Goal: Information Seeking & Learning: Learn about a topic

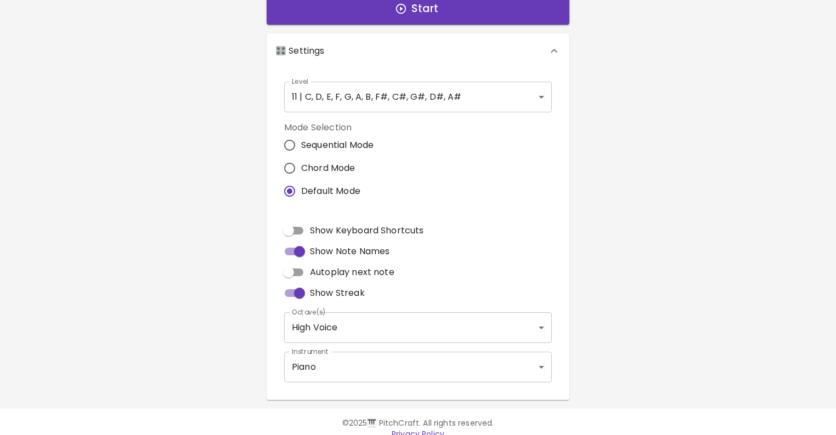
scroll to position [228, 0]
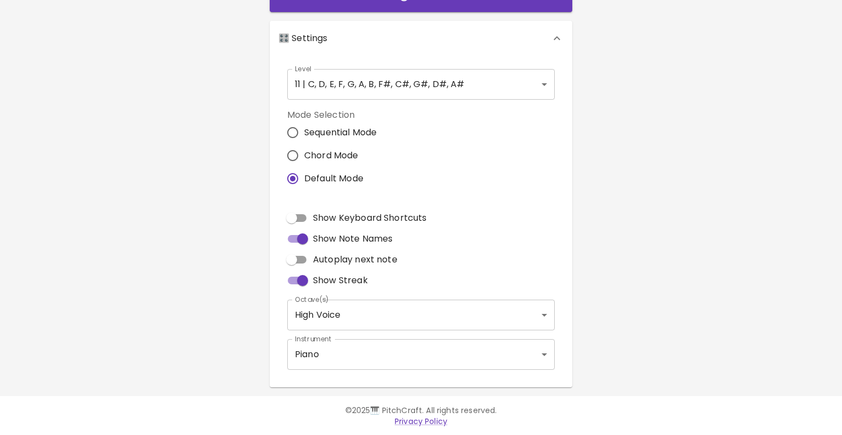
click at [452, 86] on body "🎹 PitchCraft About Badges Log Out C C# D D# E F F# G G# A A# B Start 🎛️ Setting…" at bounding box center [421, 104] width 842 height 664
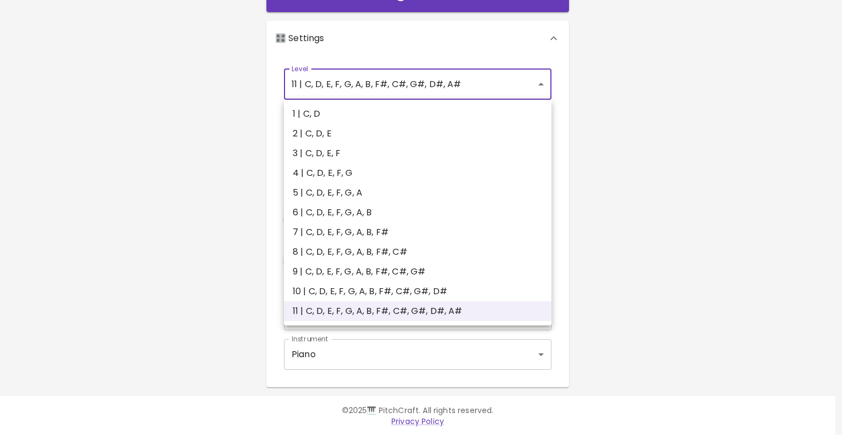
click at [452, 86] on div at bounding box center [421, 217] width 842 height 435
click at [316, 85] on body "🎹 PitchCraft About Badges Log Out C C# D D# E F F# G G# A A# B Start 🎛️ Setting…" at bounding box center [421, 104] width 842 height 664
click at [126, 114] on div at bounding box center [421, 217] width 842 height 435
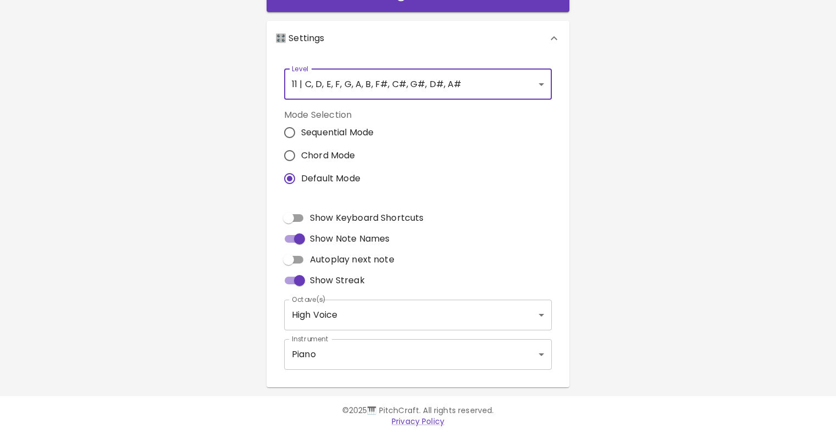
scroll to position [0, 0]
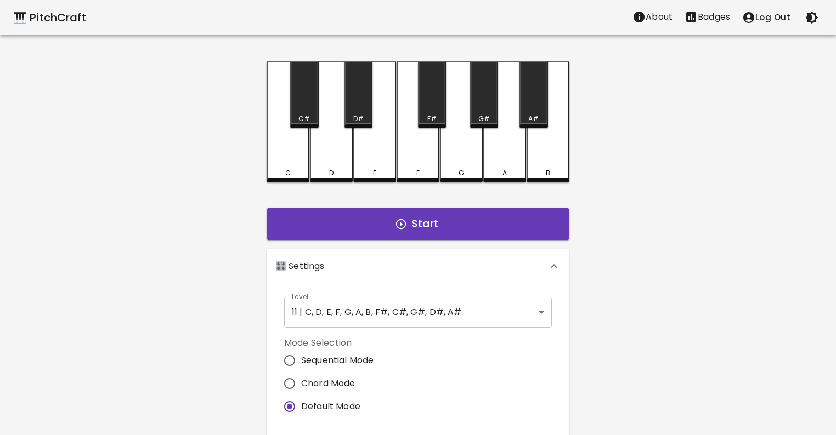
click at [657, 106] on div "🎹 PitchCraft About Badges Log Out C C# D D# E F F# G G# A A# B Start 🎛️ Setting…" at bounding box center [418, 308] width 836 height 616
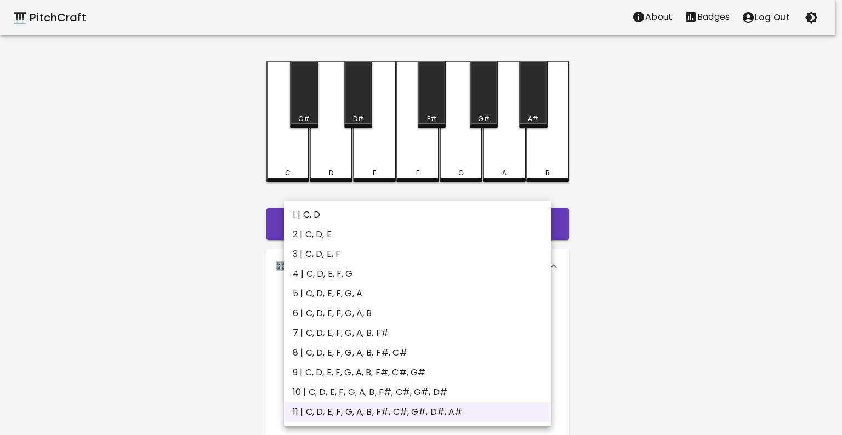
click at [547, 299] on body "🎹 PitchCraft About Badges Log Out C C# D D# E F F# G G# A A# B Start 🎛️ Setting…" at bounding box center [421, 332] width 842 height 664
click at [649, 281] on div at bounding box center [421, 217] width 842 height 435
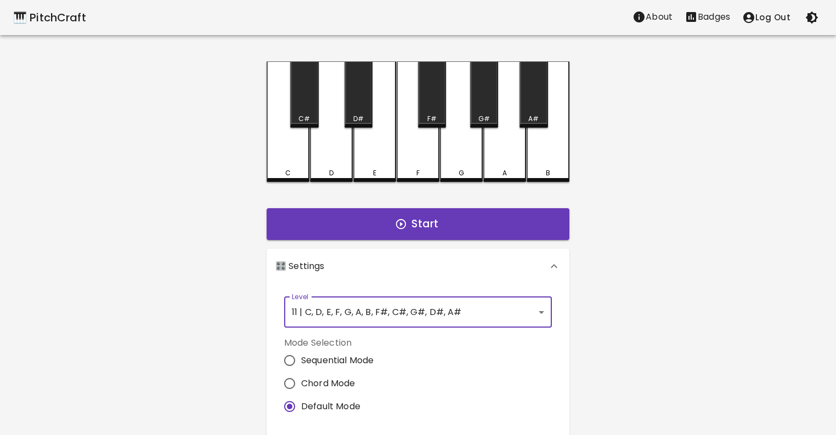
click at [642, 262] on div "🎹 PitchCraft About Badges Log Out C C# D D# E F F# G G# A A# B Start 🎛️ Setting…" at bounding box center [418, 308] width 836 height 616
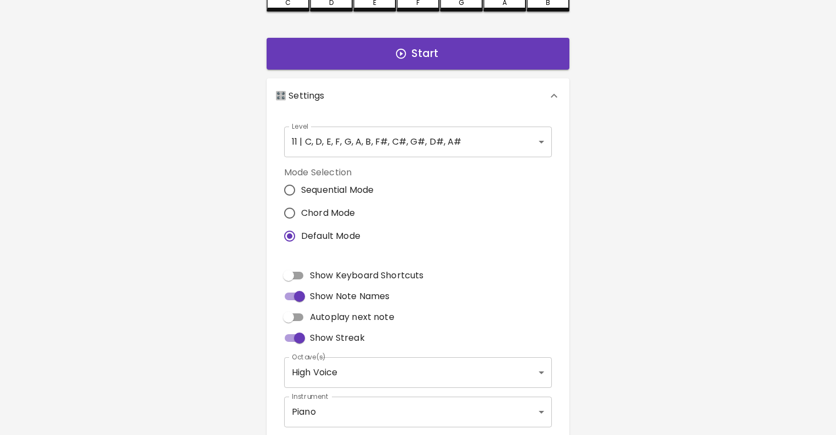
scroll to position [149, 0]
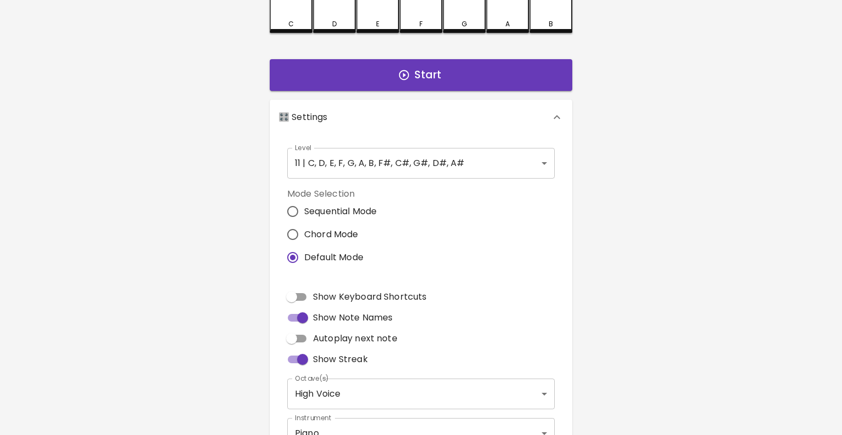
click at [362, 166] on body "🎹 PitchCraft About Badges Log Out C C# D D# E F F# G G# A A# B Start 🎛️ Setting…" at bounding box center [421, 183] width 842 height 664
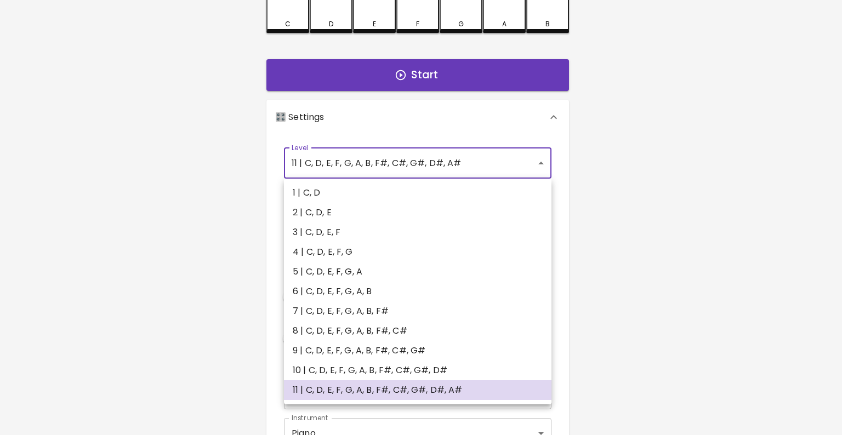
click at [344, 195] on li "1 | C, D" at bounding box center [418, 193] width 268 height 20
type input "1"
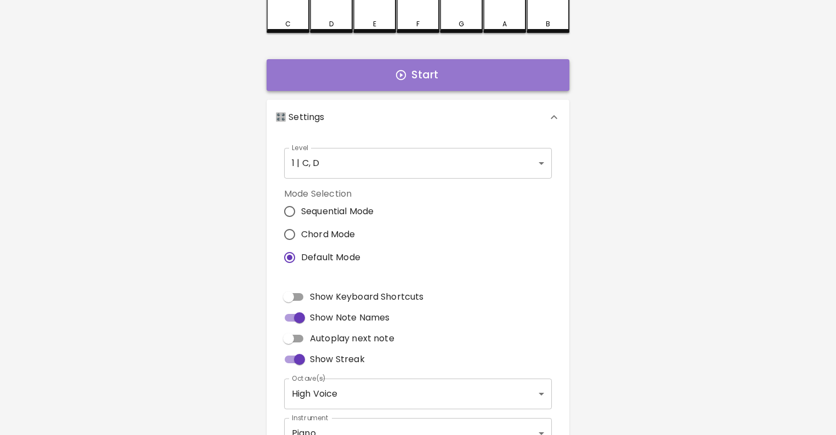
click at [405, 79] on icon "button" at bounding box center [401, 75] width 12 height 12
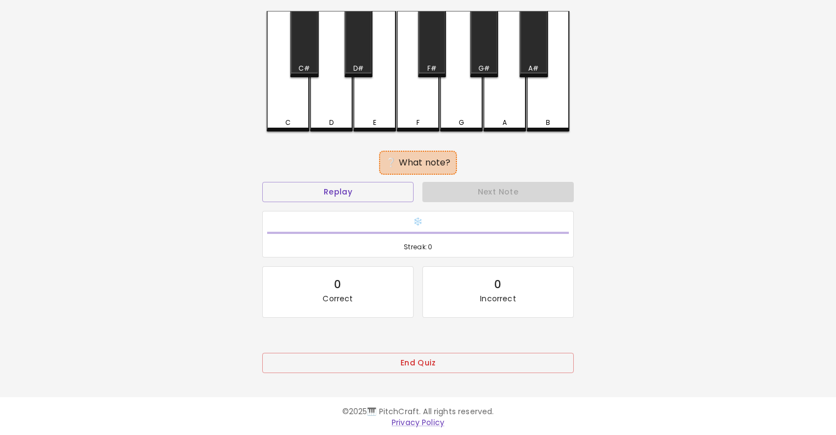
scroll to position [47, 0]
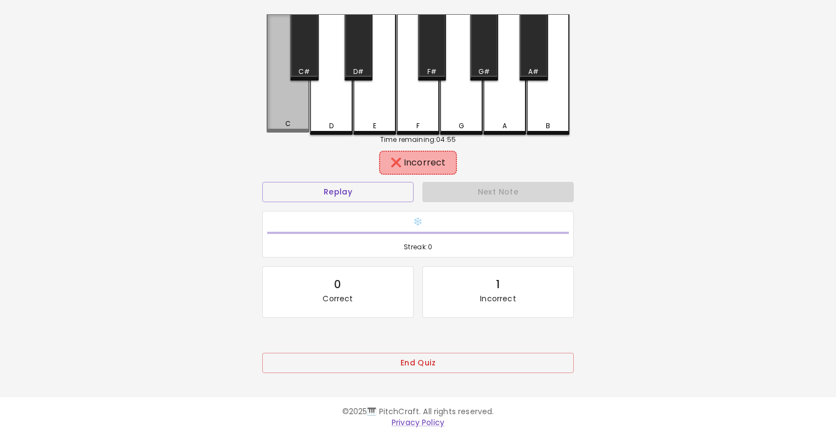
click at [304, 122] on div "C" at bounding box center [288, 124] width 41 height 10
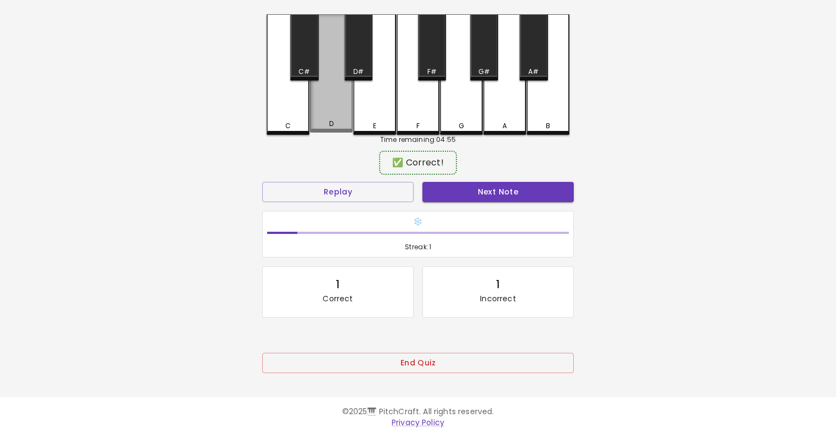
click at [324, 122] on div "D" at bounding box center [331, 124] width 41 height 10
click at [337, 117] on div "D" at bounding box center [331, 73] width 43 height 118
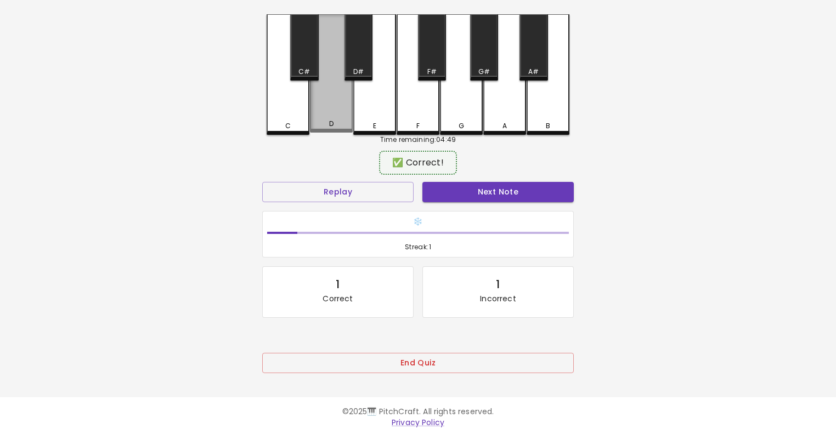
click at [337, 117] on div "D" at bounding box center [331, 73] width 43 height 118
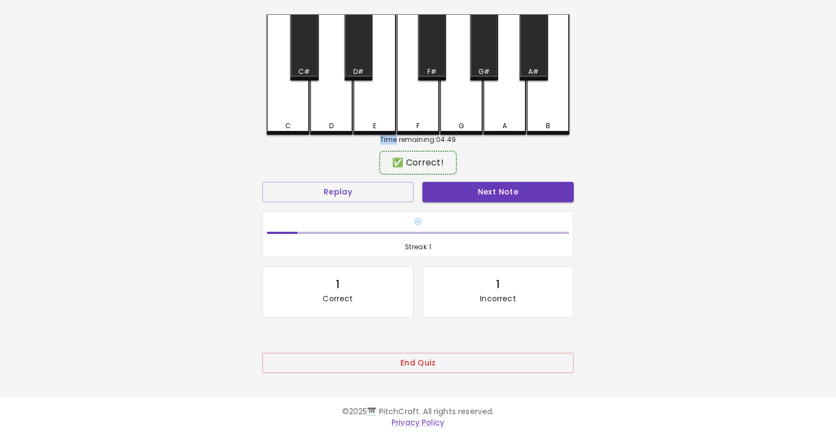
click at [212, 142] on div "🎹 PitchCraft About Badges Log Out C C# D D# E F F# G G# A A# B Time remaining: …" at bounding box center [418, 171] width 836 height 436
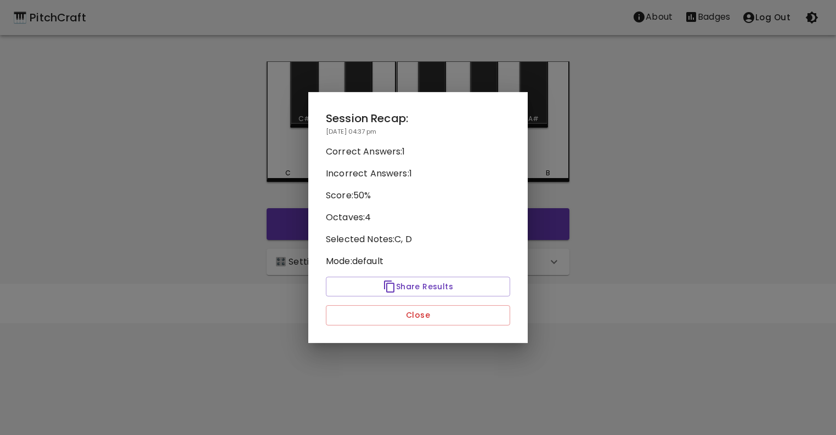
scroll to position [0, 0]
click at [191, 157] on div at bounding box center [421, 217] width 842 height 435
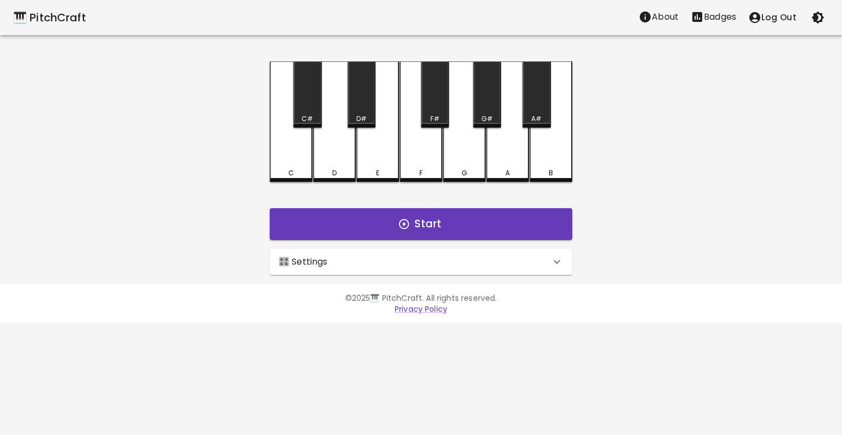
click at [358, 254] on div "🎛️ Settings" at bounding box center [421, 262] width 303 height 26
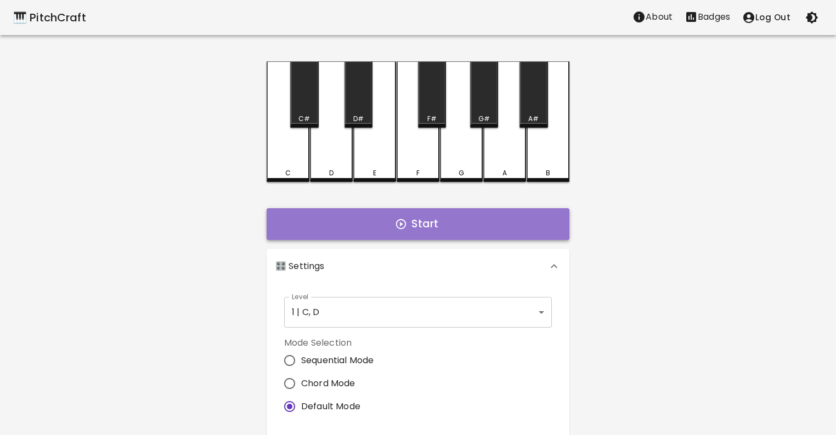
click at [358, 235] on button "Start" at bounding box center [418, 224] width 303 height 32
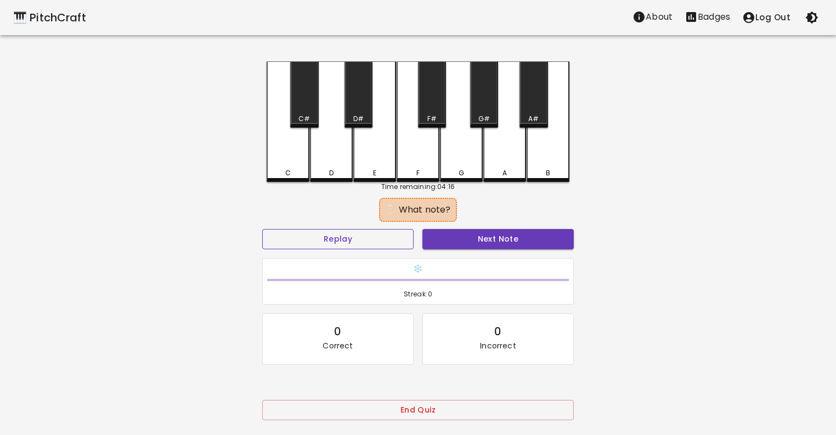
click at [364, 242] on button "Replay" at bounding box center [337, 239] width 151 height 20
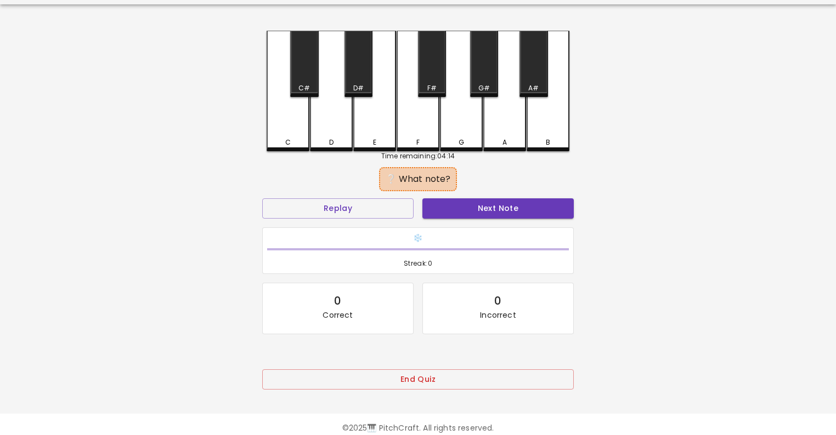
scroll to position [47, 0]
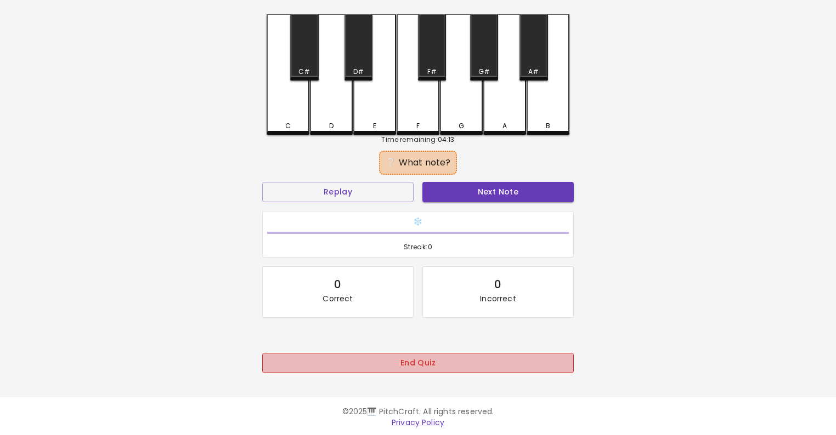
click at [420, 365] on button "End Quiz" at bounding box center [417, 363] width 311 height 20
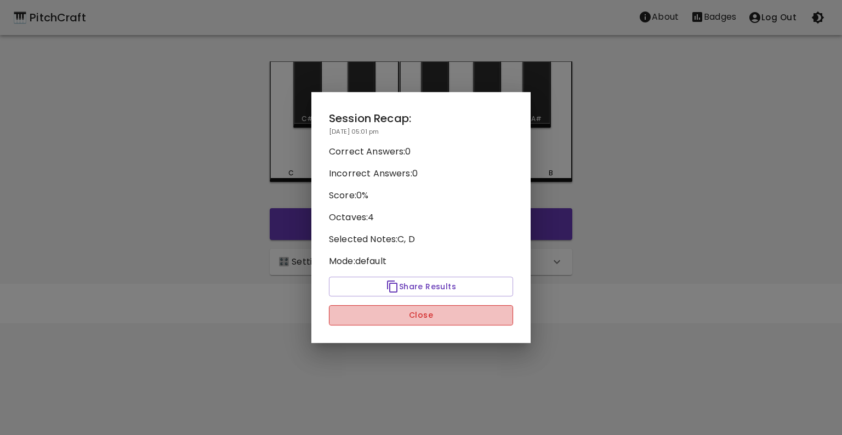
click at [478, 320] on button "Close" at bounding box center [421, 315] width 184 height 20
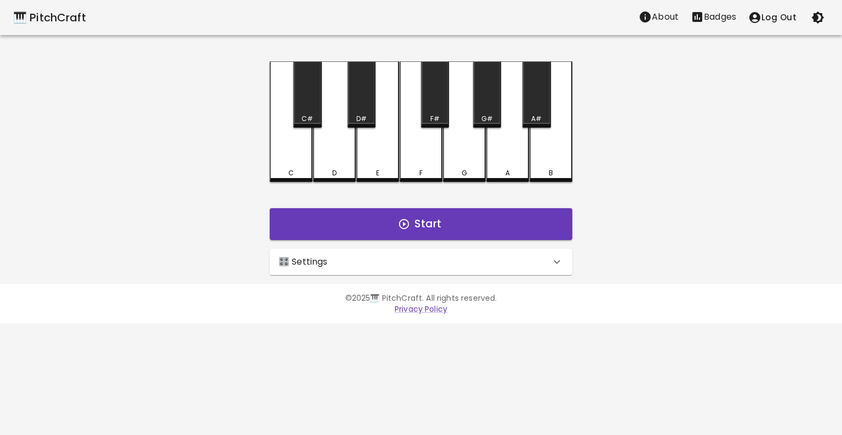
click at [445, 261] on div "🎛️ Settings" at bounding box center [415, 262] width 272 height 13
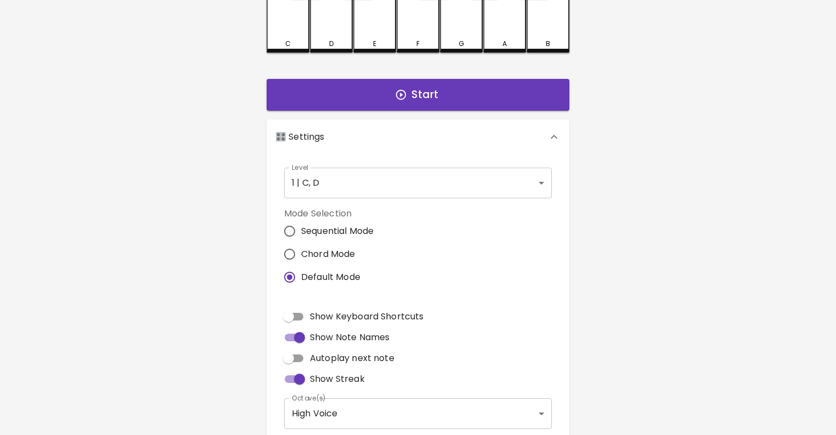
scroll to position [228, 0]
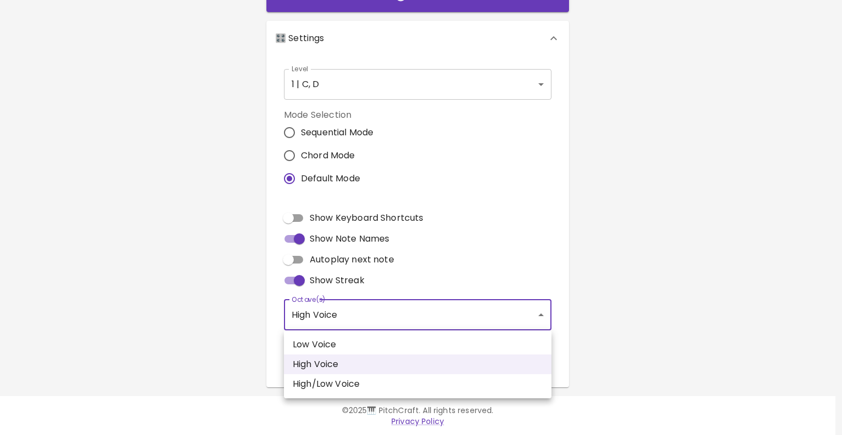
click at [413, 320] on body "🎹 PitchCraft About Badges Log Out C C# D D# E F F# G G# A A# B Start 🎛️ Setting…" at bounding box center [421, 104] width 842 height 664
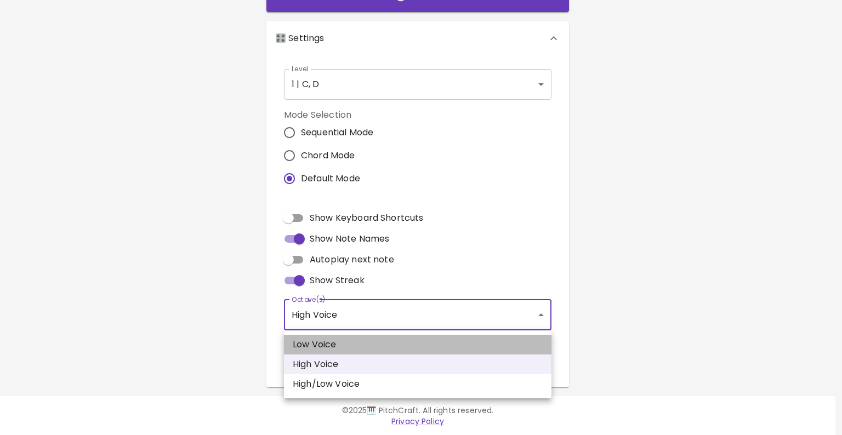
click at [404, 347] on li "Low Voice" at bounding box center [418, 345] width 268 height 20
type input "3"
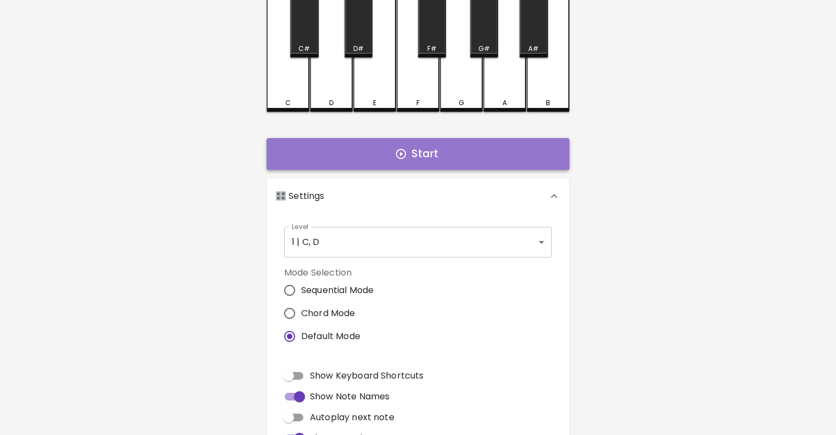
click at [395, 155] on icon "button" at bounding box center [401, 154] width 12 height 12
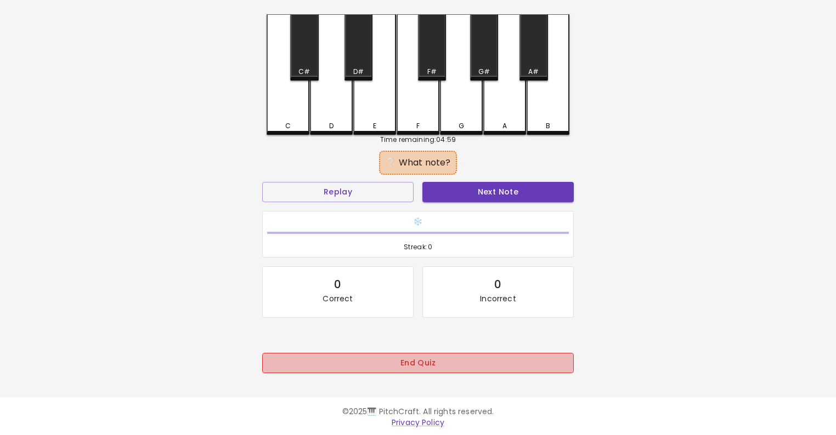
click at [414, 360] on button "End Quiz" at bounding box center [417, 363] width 311 height 20
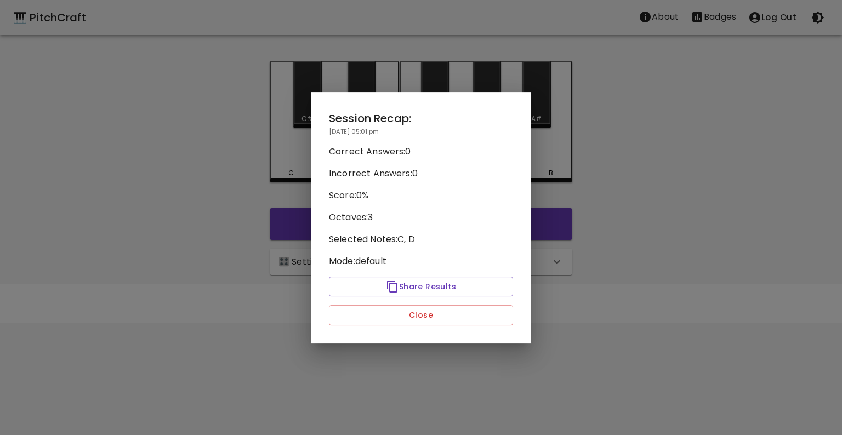
click at [365, 219] on p "Octaves: 3" at bounding box center [421, 217] width 184 height 13
click at [209, 219] on div at bounding box center [421, 217] width 842 height 435
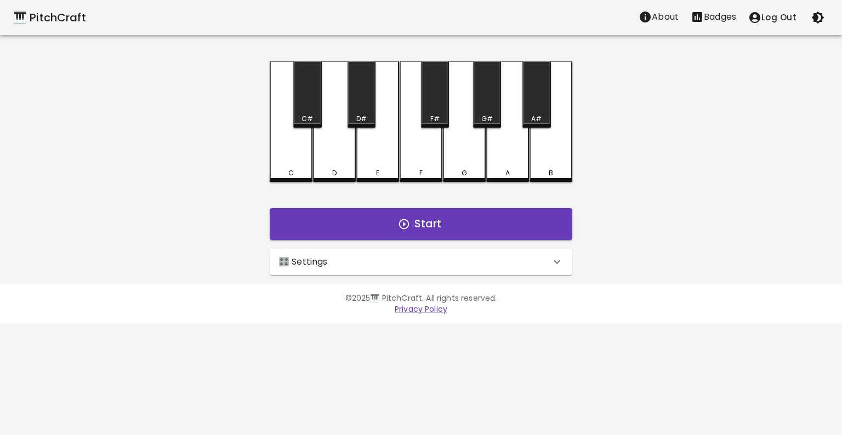
click at [314, 256] on p "🎛️ Settings" at bounding box center [303, 262] width 49 height 13
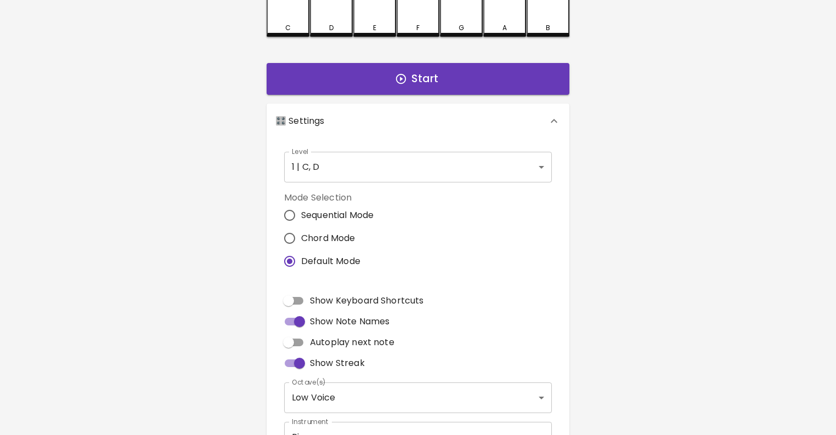
scroll to position [228, 0]
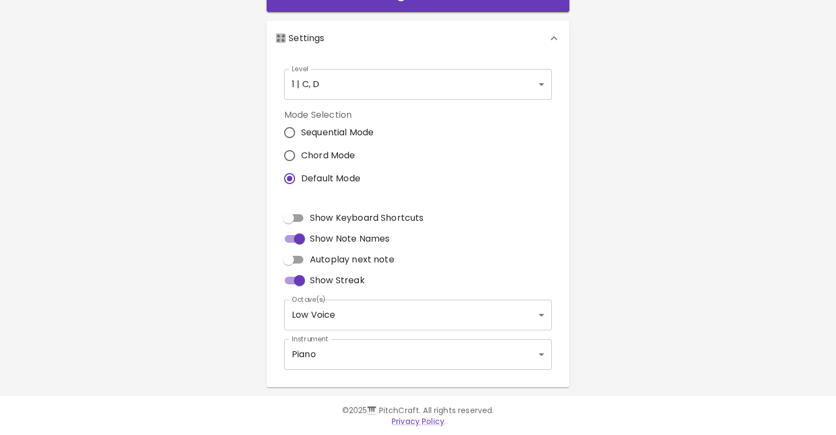
click at [301, 160] on input "Chord Mode" at bounding box center [289, 155] width 23 height 23
radio input "true"
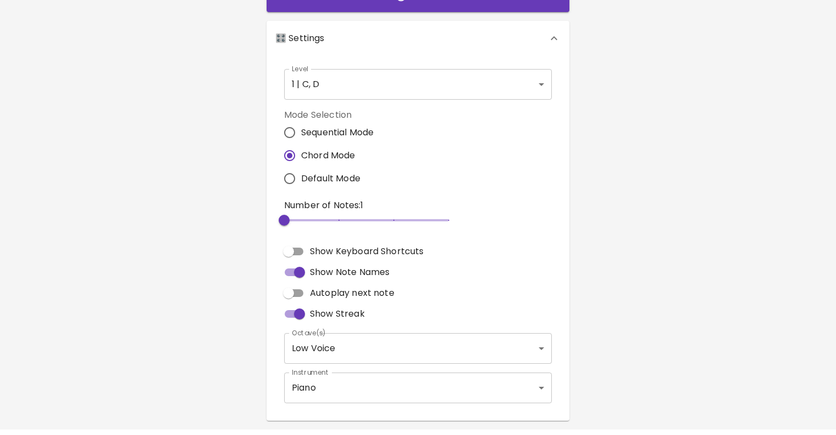
click at [310, 174] on span "Default Mode" at bounding box center [330, 178] width 59 height 13
click at [301, 174] on input "Default Mode" at bounding box center [289, 178] width 23 height 23
radio input "true"
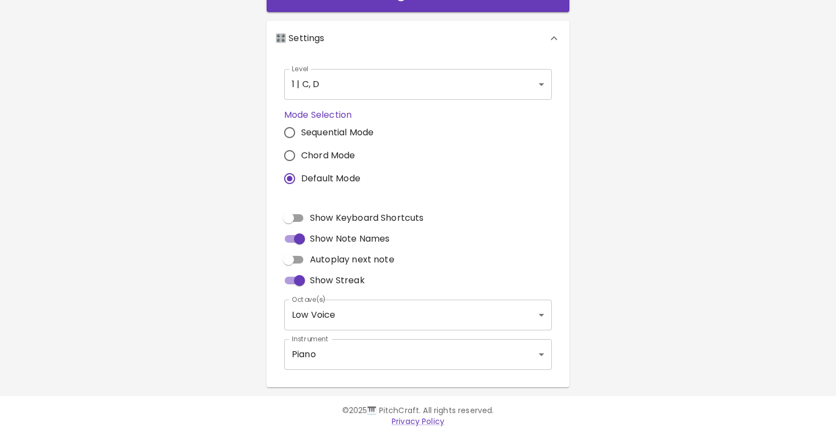
click at [332, 150] on span "Chord Mode" at bounding box center [328, 155] width 54 height 13
click at [301, 150] on input "Chord Mode" at bounding box center [289, 155] width 23 height 23
radio input "true"
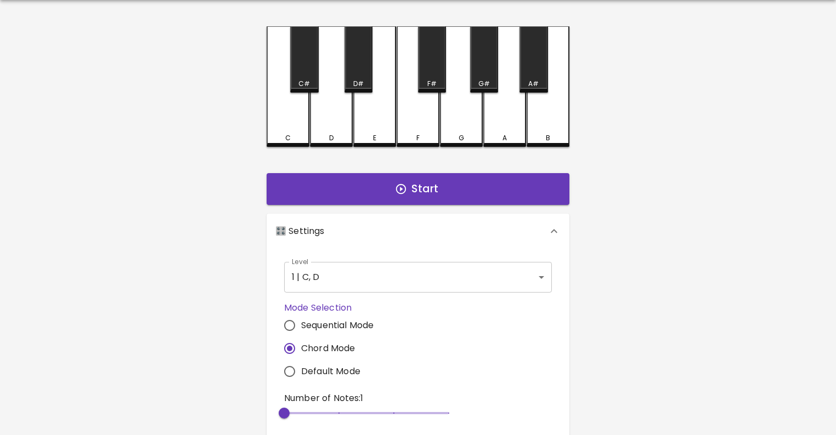
scroll to position [0, 0]
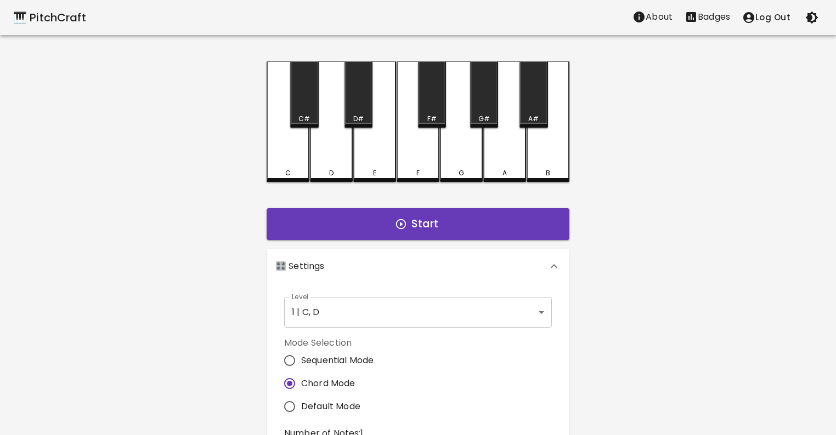
click at [541, 259] on div "🎛️ Settings" at bounding box center [418, 266] width 303 height 35
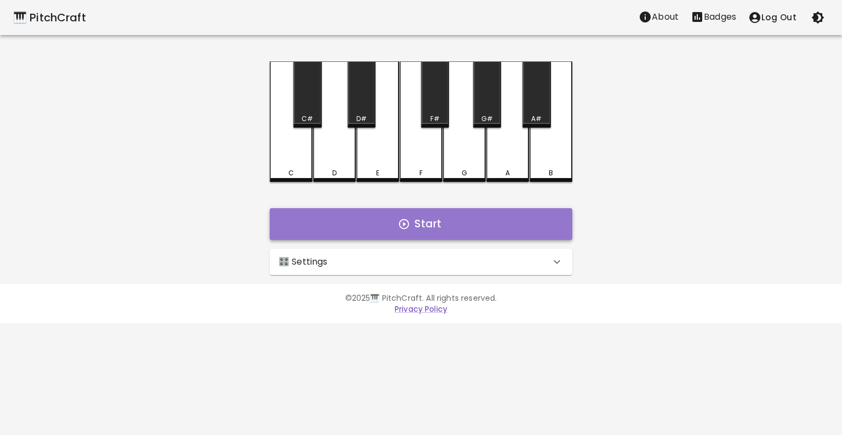
click at [529, 217] on button "Start" at bounding box center [421, 224] width 303 height 32
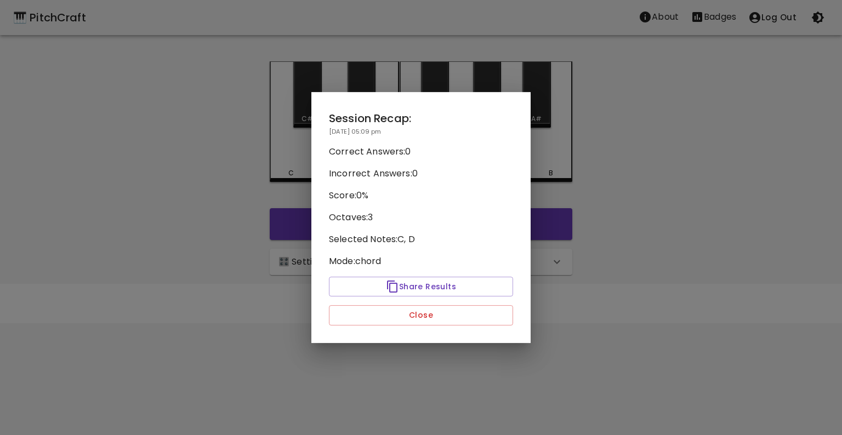
click at [176, 229] on div at bounding box center [421, 217] width 842 height 435
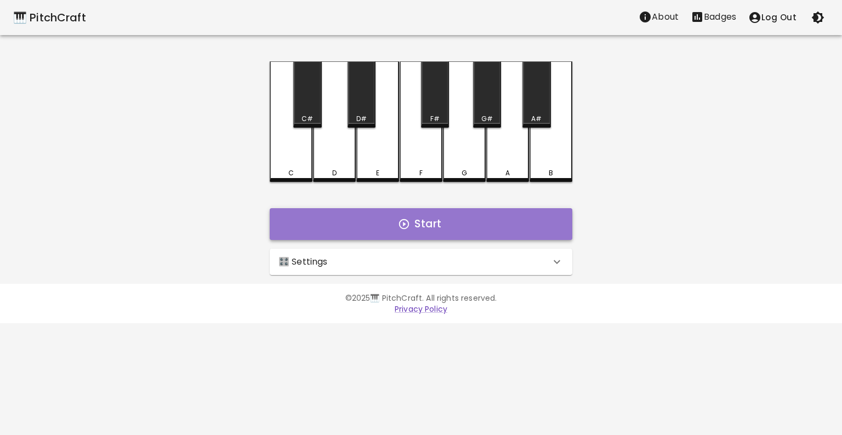
click at [405, 239] on button "Start" at bounding box center [421, 224] width 303 height 32
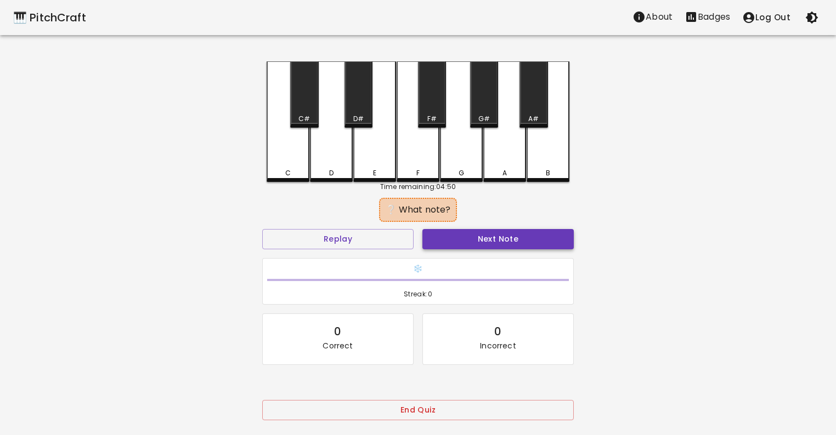
click at [526, 237] on button "Next Note" at bounding box center [497, 239] width 151 height 20
click at [459, 241] on div "Next Note" at bounding box center [498, 239] width 160 height 29
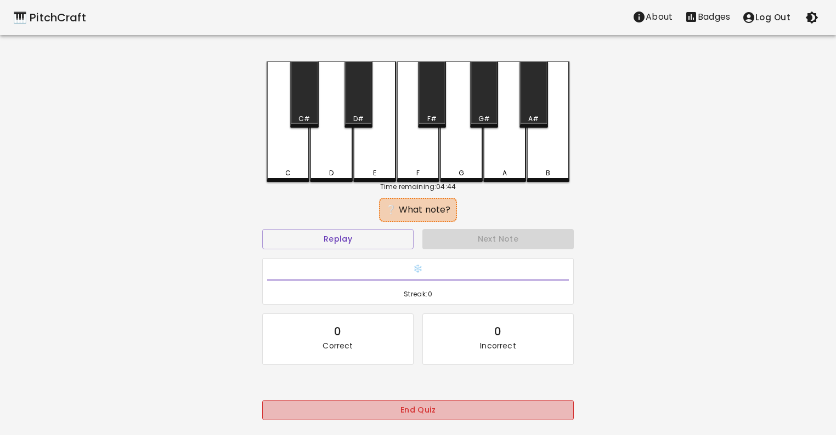
click at [430, 413] on button "End Quiz" at bounding box center [417, 410] width 311 height 20
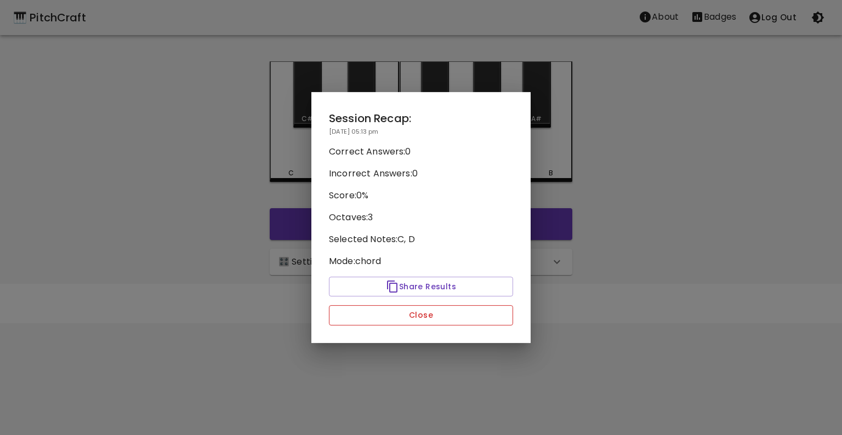
click at [440, 318] on button "Close" at bounding box center [421, 315] width 184 height 20
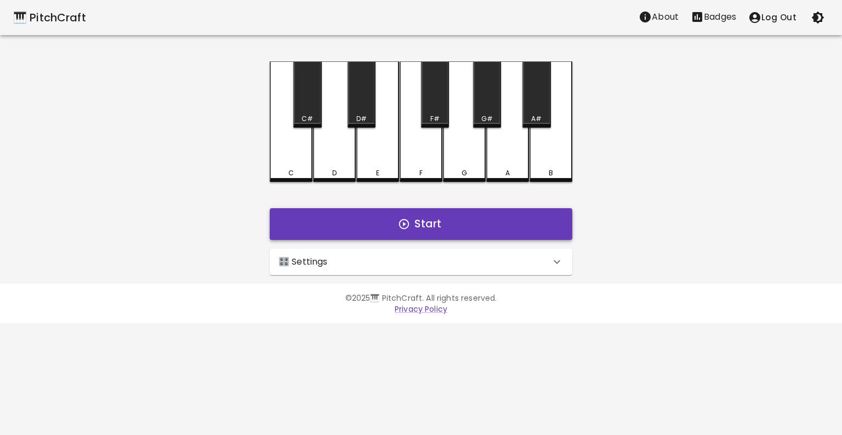
click at [385, 212] on button "Start" at bounding box center [421, 224] width 303 height 32
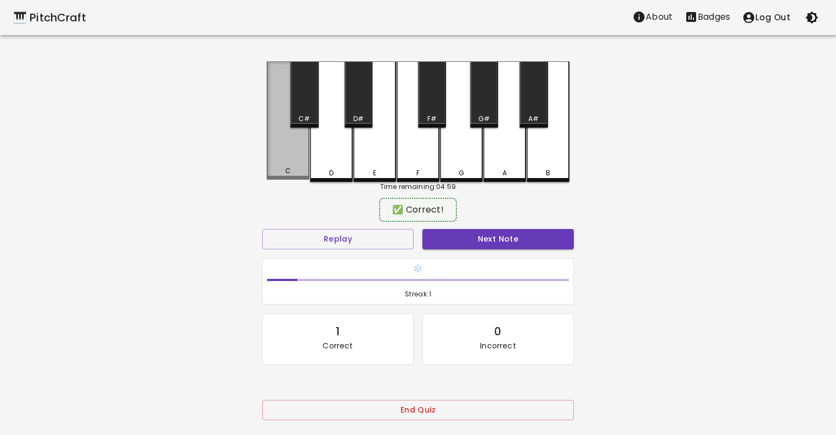
click at [299, 175] on div "C" at bounding box center [288, 171] width 41 height 10
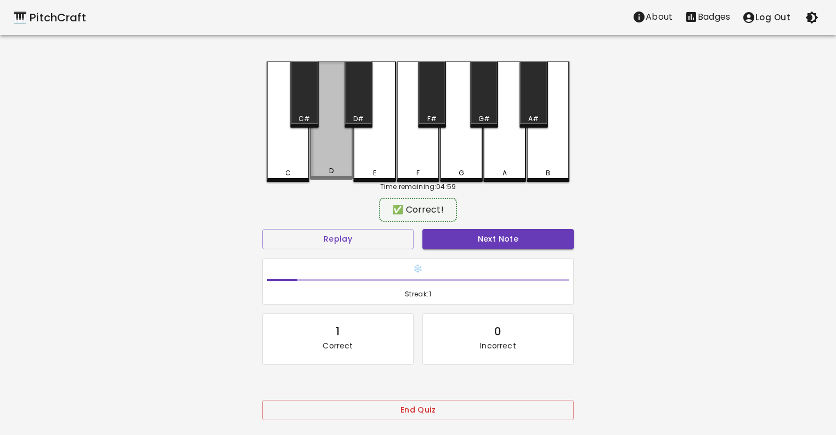
click at [349, 163] on div "D" at bounding box center [331, 120] width 43 height 118
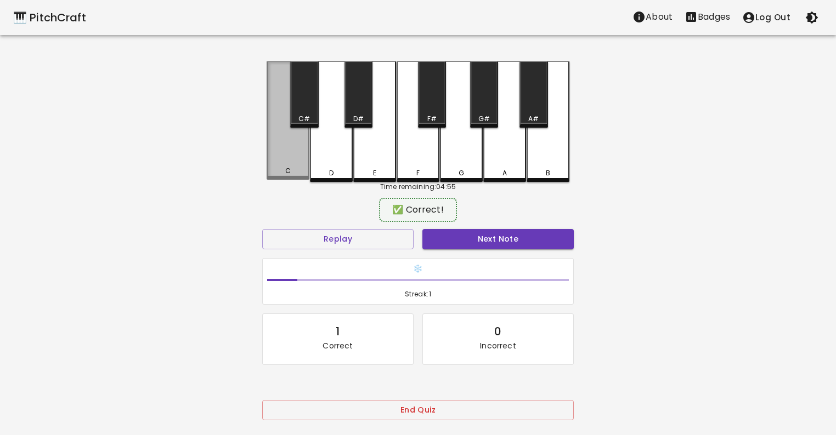
click at [302, 175] on div "C" at bounding box center [288, 171] width 41 height 10
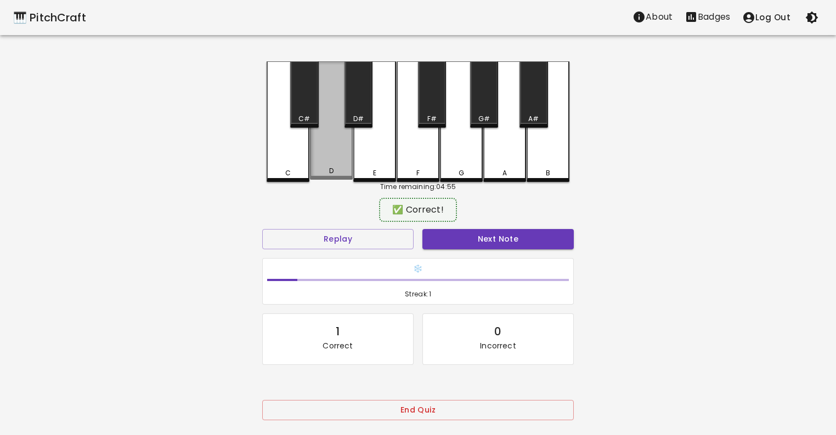
click at [331, 171] on div "D" at bounding box center [331, 171] width 4 height 10
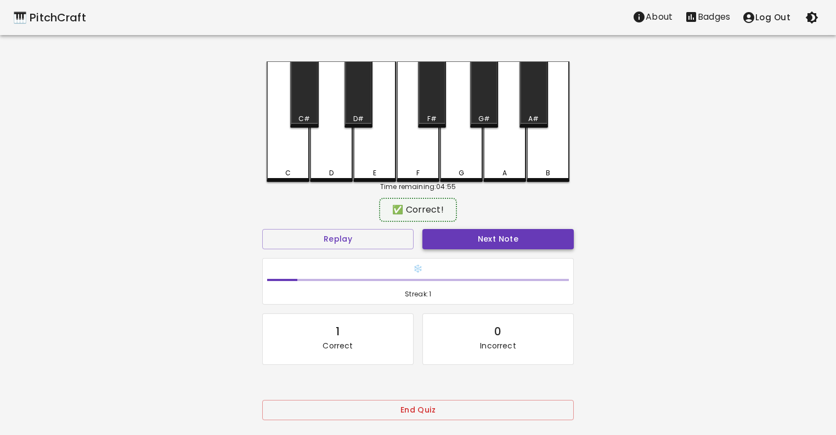
click at [524, 247] on button "Next Note" at bounding box center [497, 239] width 151 height 20
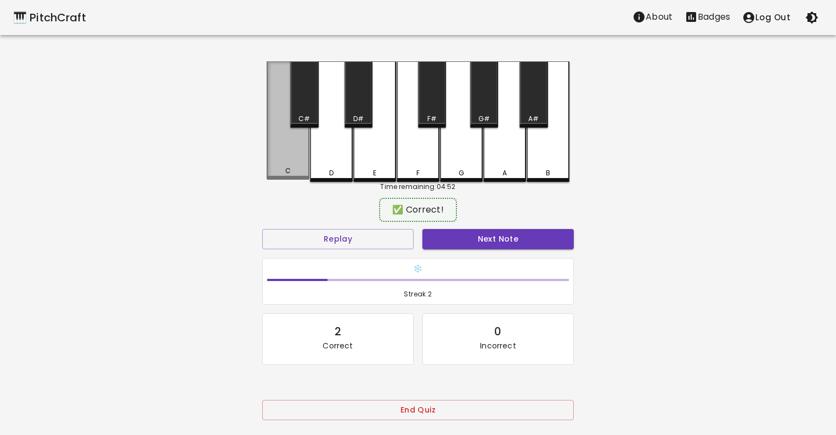
click at [298, 170] on div "C" at bounding box center [288, 171] width 41 height 10
click at [289, 163] on div "C" at bounding box center [288, 120] width 43 height 118
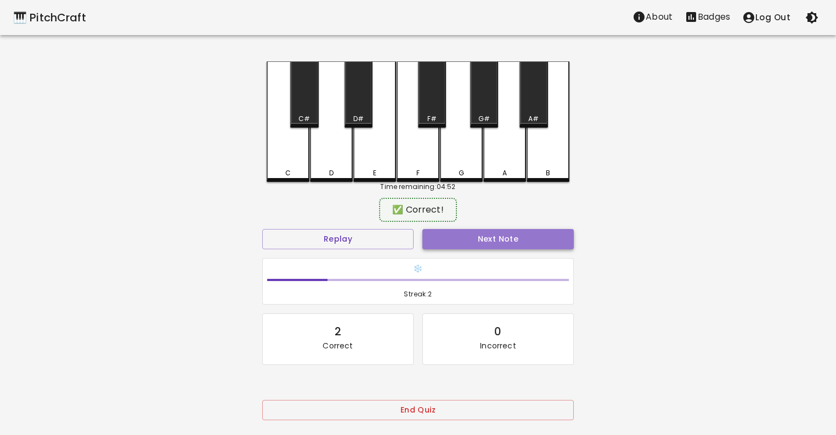
click at [457, 246] on button "Next Note" at bounding box center [497, 239] width 151 height 20
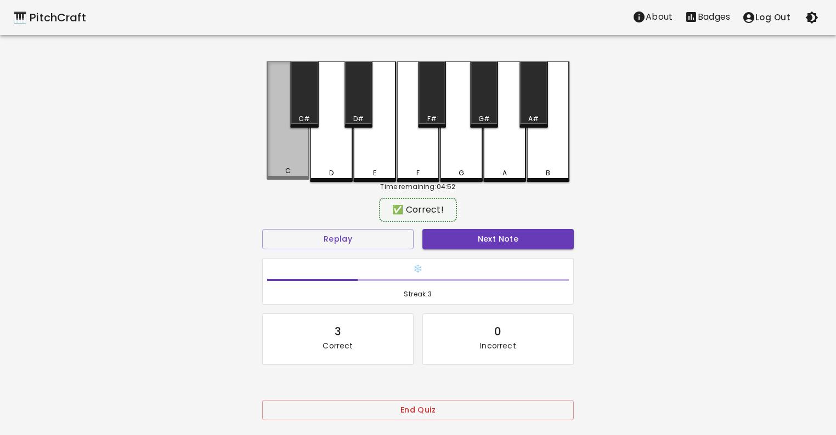
click at [268, 167] on div "C" at bounding box center [288, 120] width 43 height 118
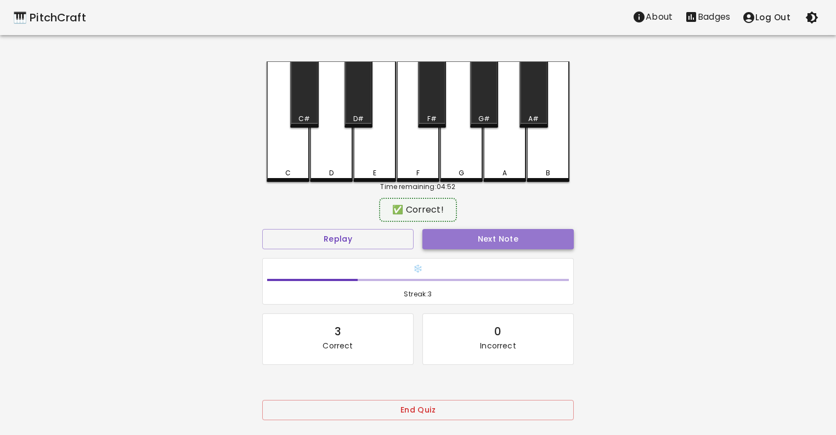
click at [447, 237] on button "Next Note" at bounding box center [497, 239] width 151 height 20
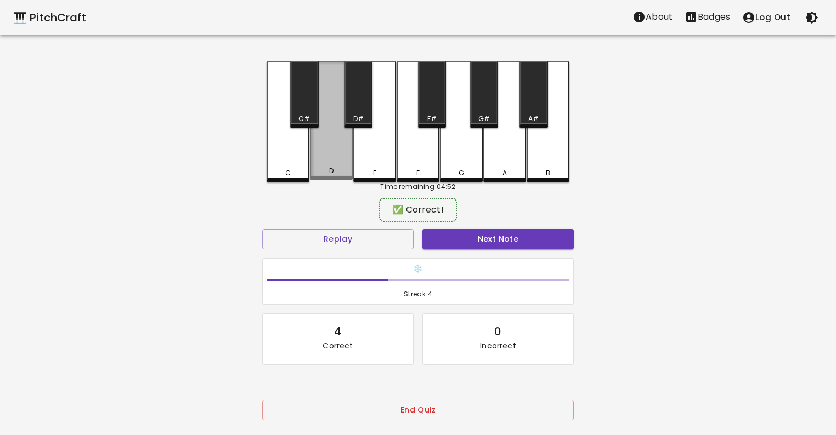
click at [345, 166] on div "D" at bounding box center [331, 120] width 43 height 118
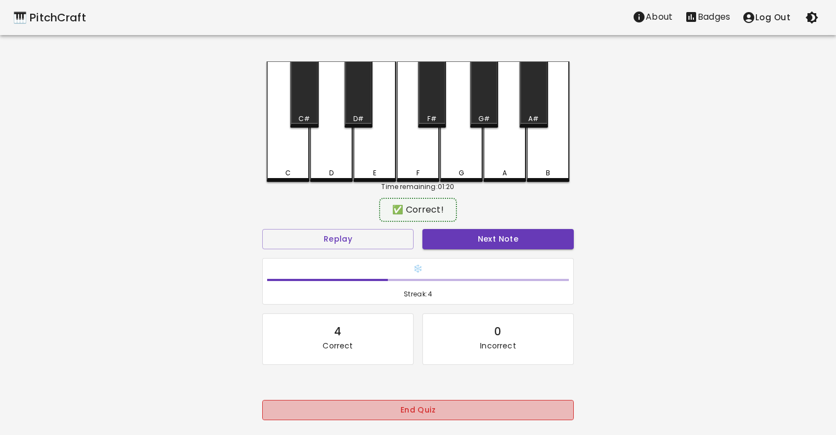
click at [396, 418] on button "End Quiz" at bounding box center [417, 410] width 311 height 20
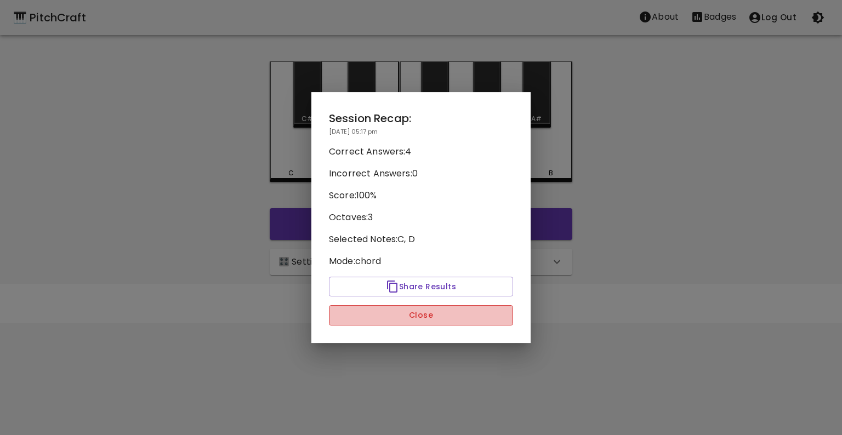
click at [406, 320] on button "Close" at bounding box center [421, 315] width 184 height 20
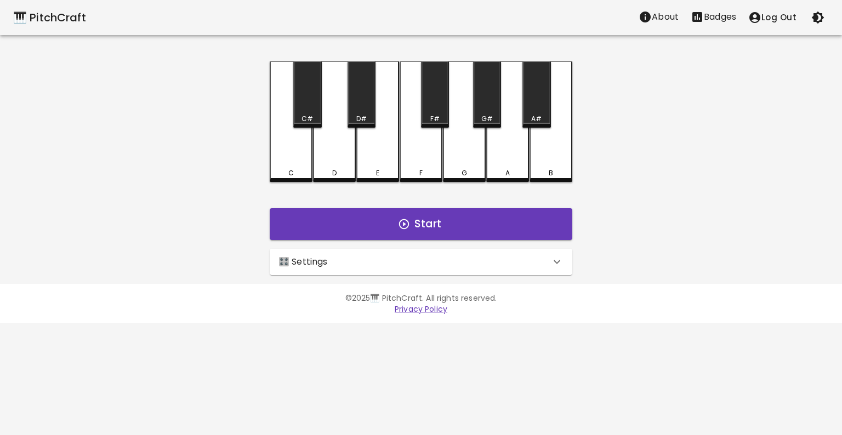
drag, startPoint x: 329, startPoint y: 252, endPoint x: 202, endPoint y: 203, distance: 136.3
click at [328, 252] on div "🎛️ Settings" at bounding box center [421, 262] width 303 height 26
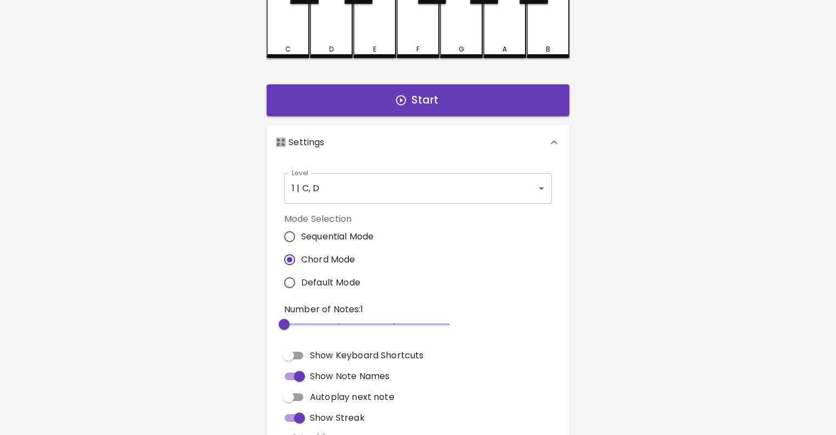
scroll to position [237, 0]
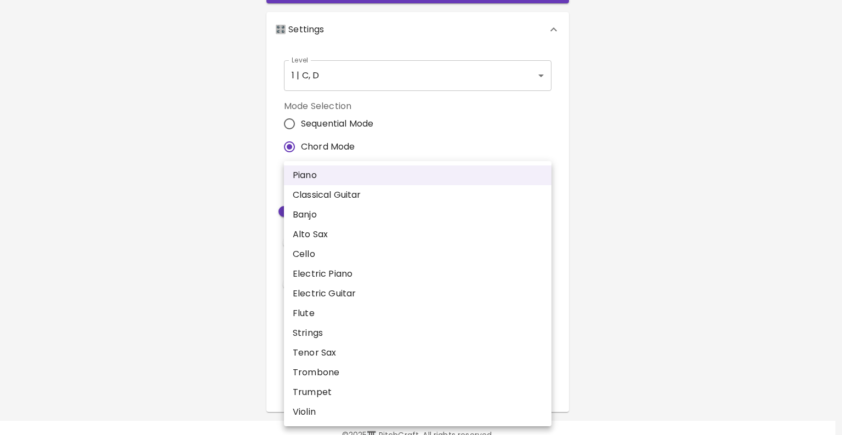
click at [342, 377] on body "🎹 PitchCraft About Badges Log Out C C# D D# E F F# G G# A A# B Start 🎛️ Setting…" at bounding box center [421, 112] width 842 height 698
click at [126, 284] on div at bounding box center [421, 217] width 842 height 435
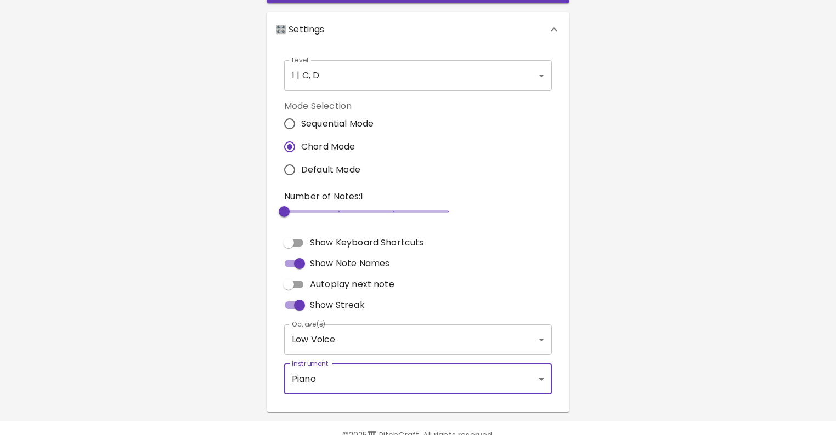
scroll to position [261, 0]
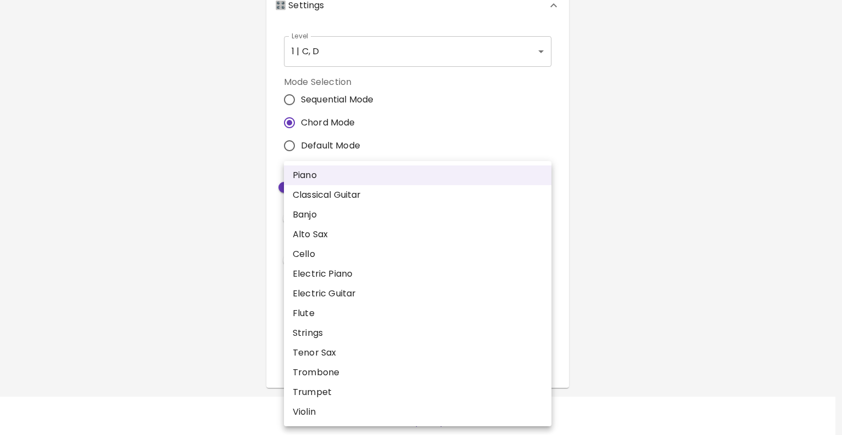
click at [333, 356] on body "🎹 PitchCraft About Badges Log Out C C# D D# E F F# G G# A A# B Start 🎛️ Setting…" at bounding box center [421, 88] width 842 height 698
click at [141, 256] on div at bounding box center [421, 217] width 842 height 435
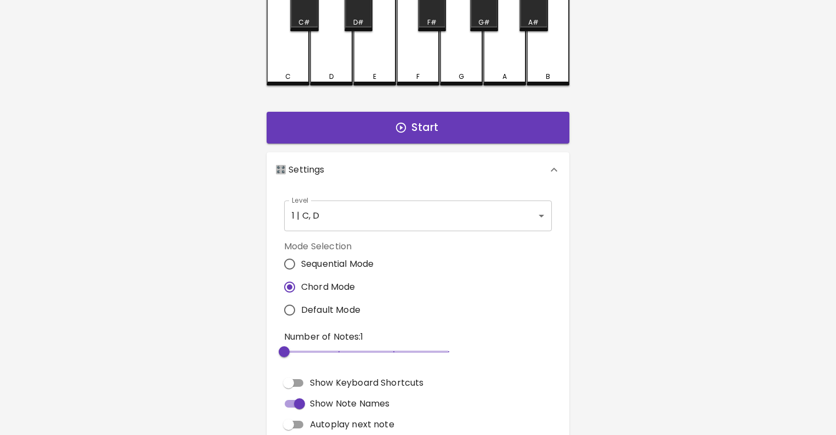
scroll to position [0, 0]
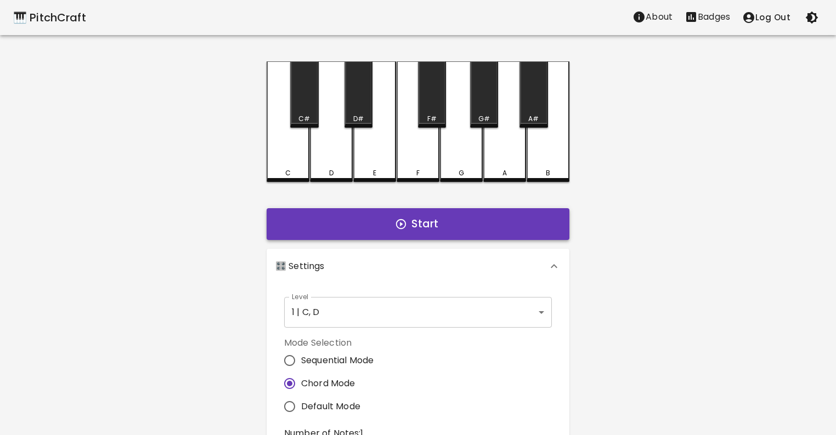
click at [390, 225] on button "Start" at bounding box center [418, 224] width 303 height 32
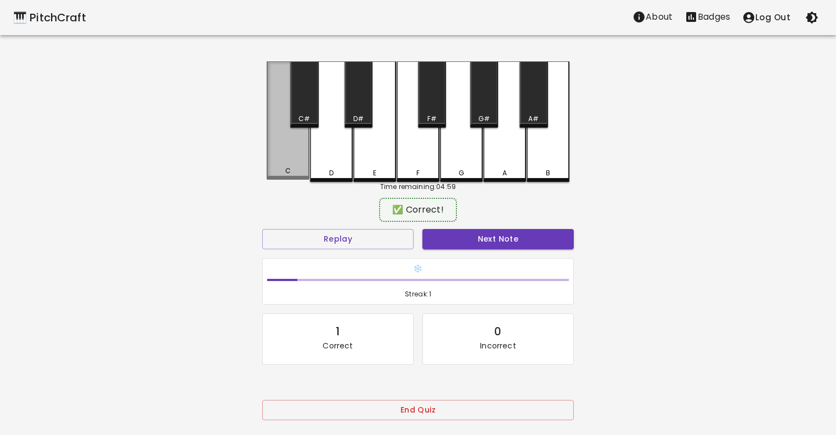
click at [287, 161] on div "C" at bounding box center [288, 120] width 43 height 118
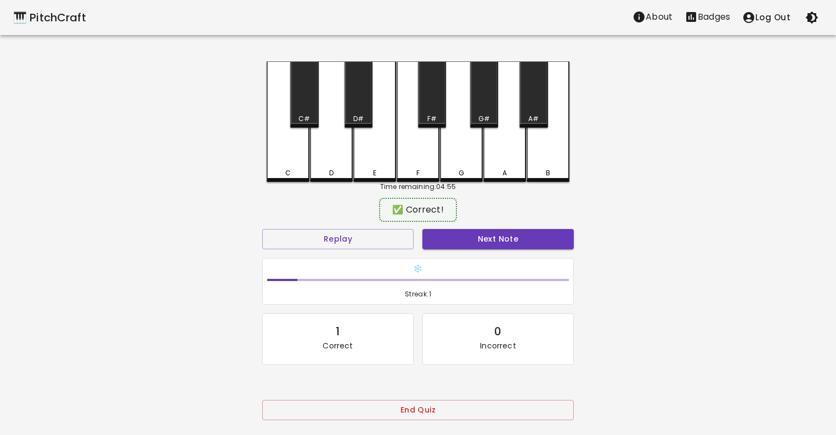
click at [326, 158] on div "D" at bounding box center [331, 121] width 43 height 121
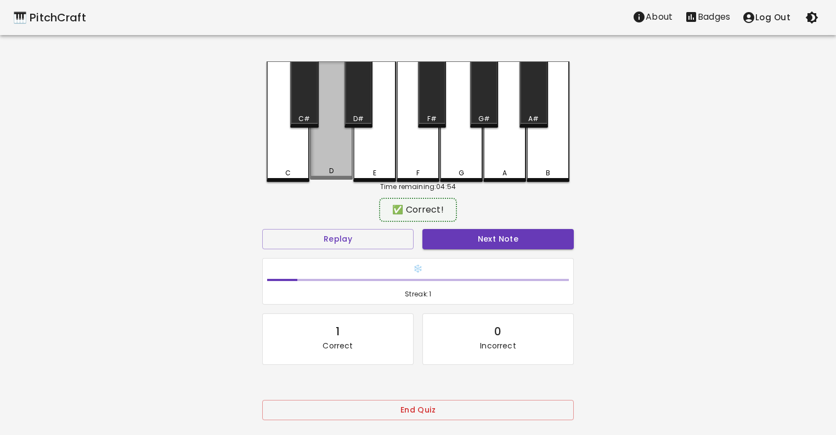
click at [321, 163] on div "D" at bounding box center [331, 120] width 43 height 118
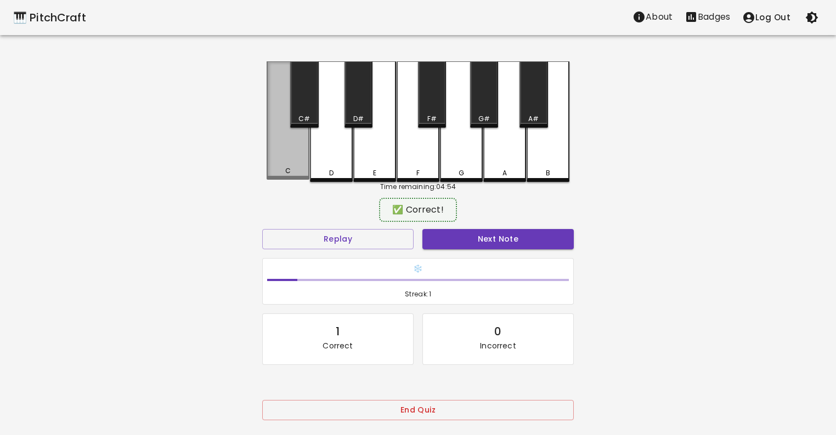
click at [284, 170] on div "C" at bounding box center [288, 171] width 41 height 10
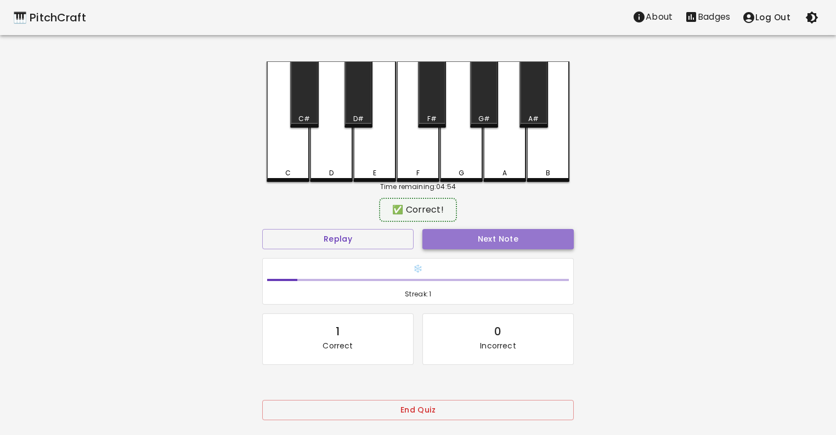
click at [477, 247] on button "Next Note" at bounding box center [497, 239] width 151 height 20
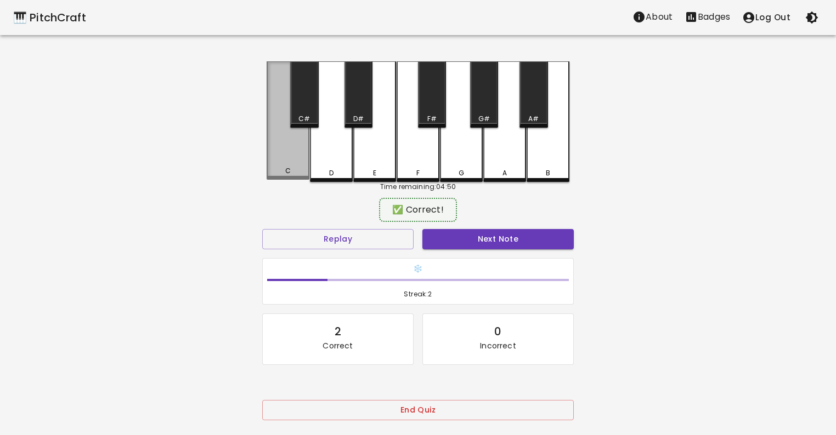
click at [282, 166] on div "C" at bounding box center [288, 120] width 43 height 118
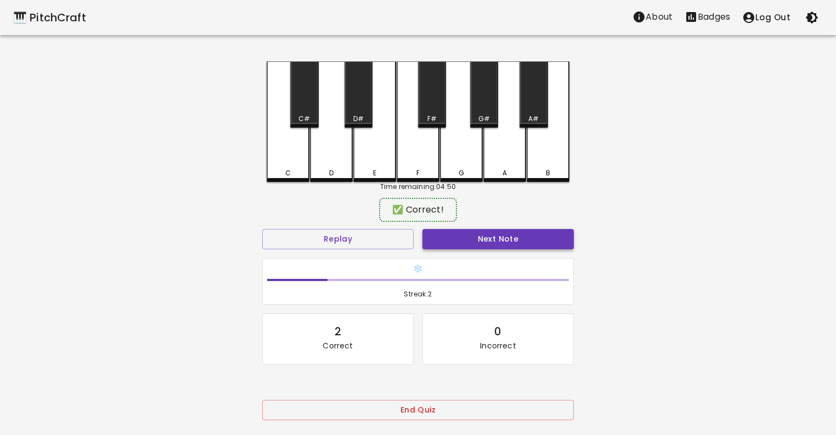
click at [452, 235] on button "Next Note" at bounding box center [497, 239] width 151 height 20
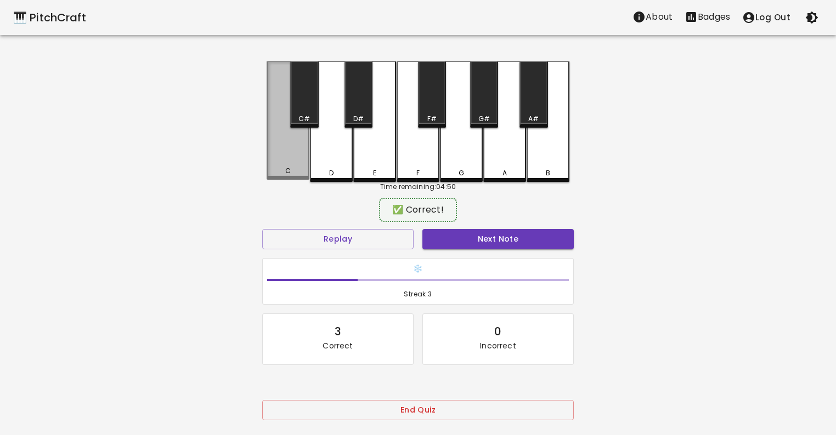
click at [303, 165] on div "C" at bounding box center [288, 120] width 43 height 118
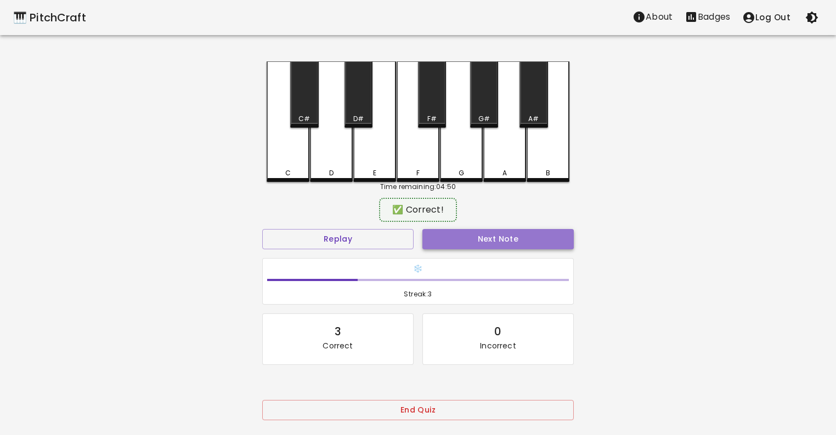
click at [452, 243] on button "Next Note" at bounding box center [497, 239] width 151 height 20
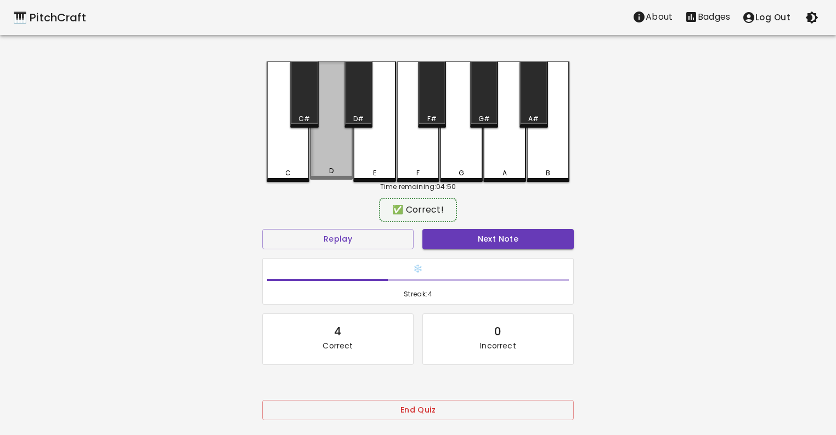
click at [335, 166] on div "D" at bounding box center [331, 120] width 43 height 118
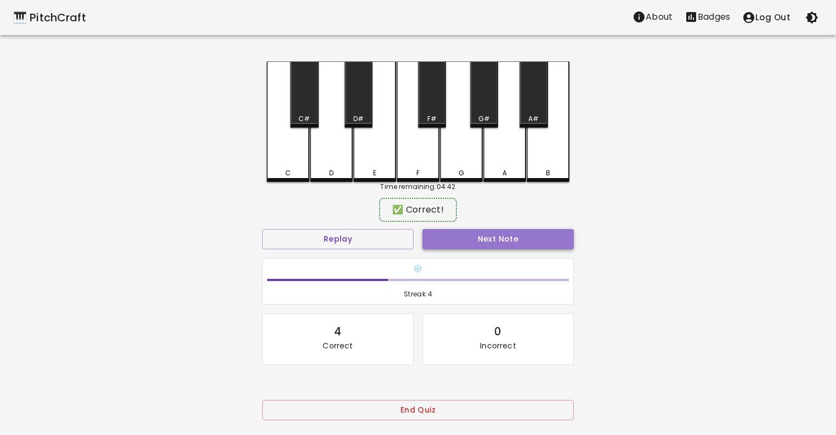
click at [456, 233] on button "Next Note" at bounding box center [497, 239] width 151 height 20
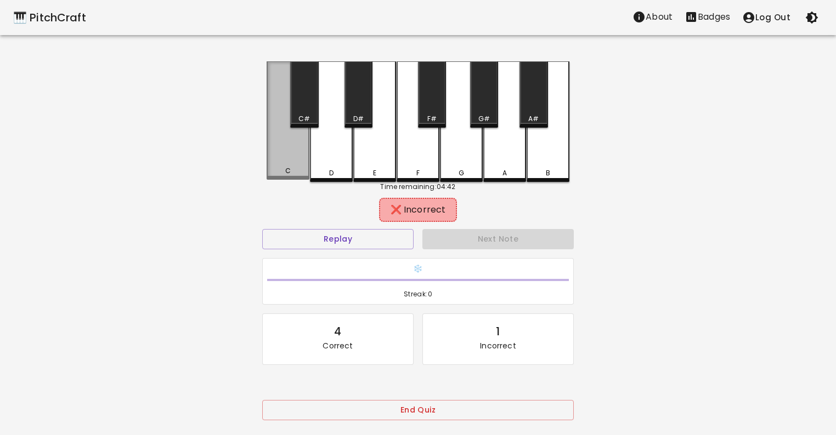
click at [285, 165] on div "C" at bounding box center [288, 120] width 43 height 118
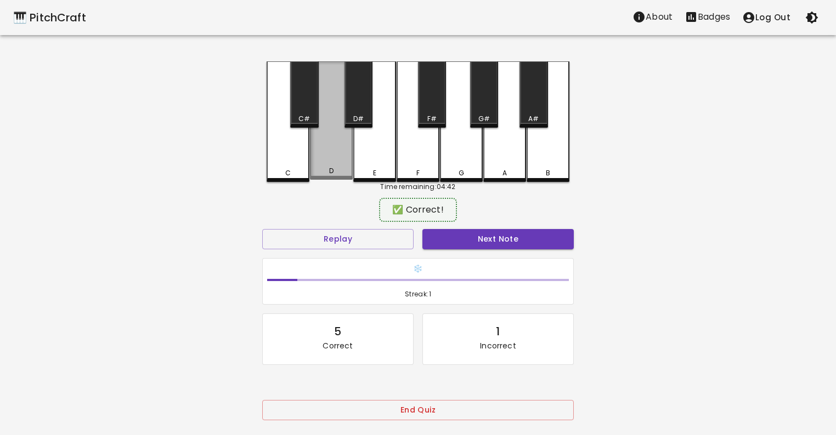
click at [334, 162] on div "D" at bounding box center [331, 120] width 43 height 118
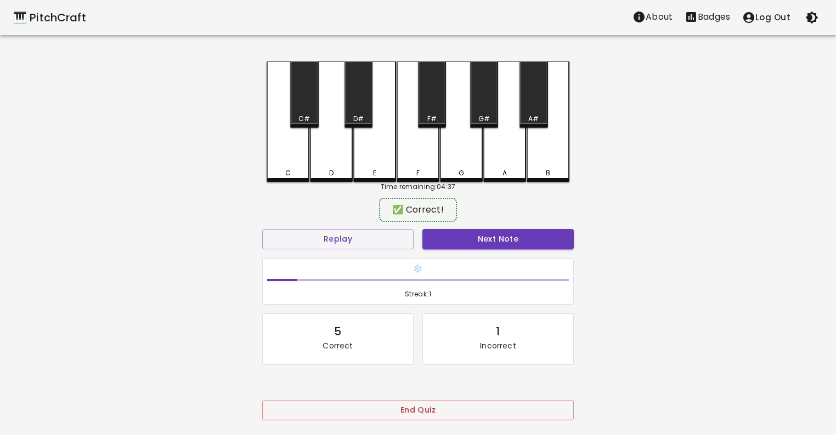
click at [150, 197] on div "🎹 PitchCraft About Badges Log Out C C# D D# E F F# G G# A A# B Time remaining: …" at bounding box center [418, 218] width 836 height 436
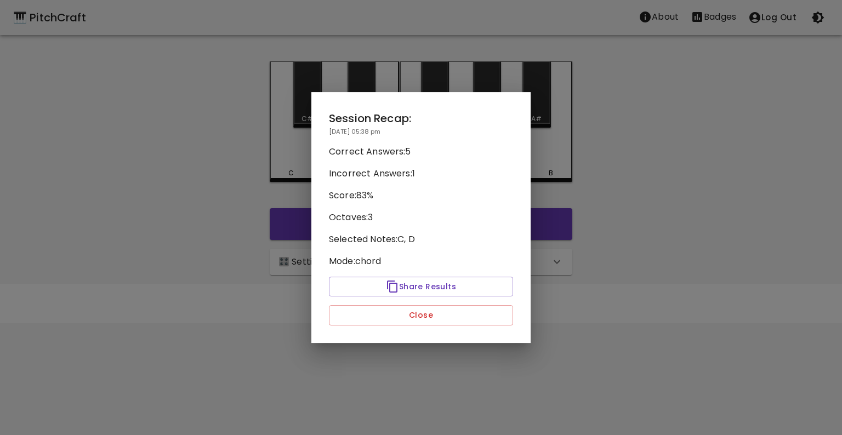
click at [72, 75] on div at bounding box center [421, 217] width 842 height 435
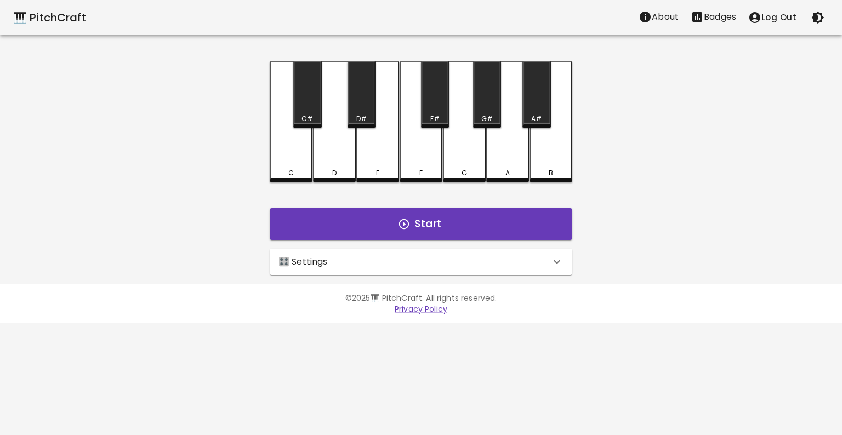
click at [384, 258] on div "🎛️ Settings" at bounding box center [415, 262] width 272 height 13
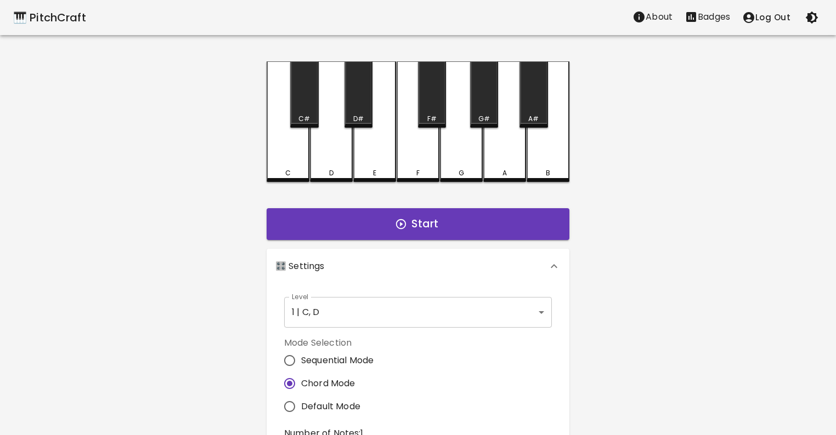
scroll to position [261, 0]
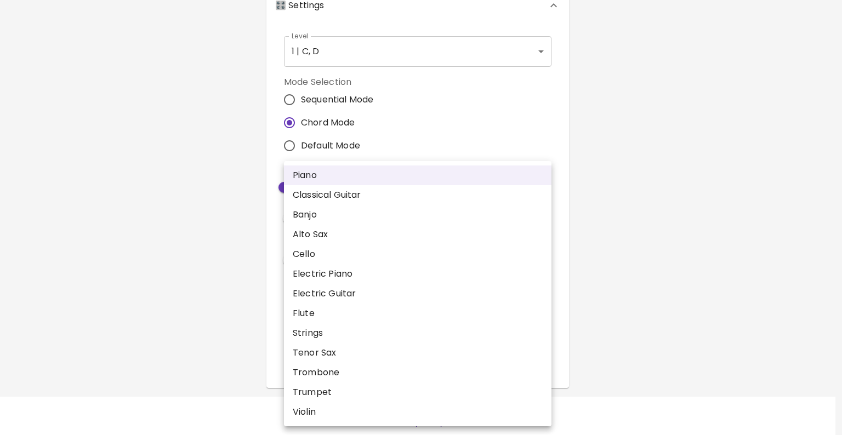
click at [328, 344] on body "🎹 PitchCraft About Badges Log Out C C# D D# E F F# G G# A A# B Start 🎛️ Setting…" at bounding box center [421, 88] width 842 height 698
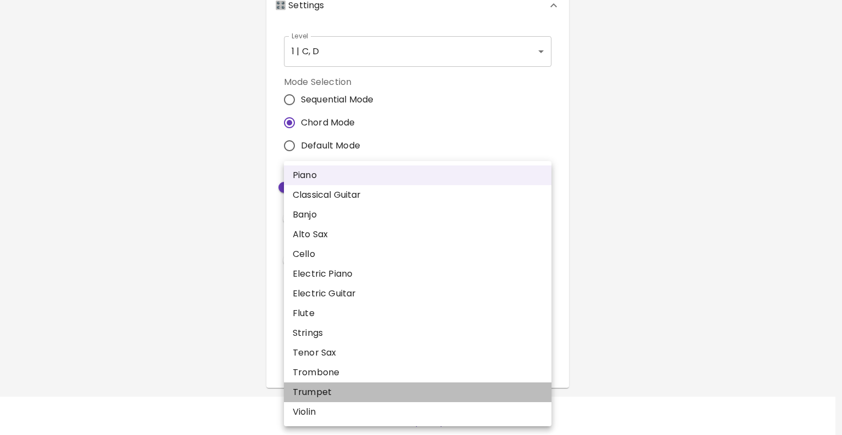
click at [317, 388] on li "Trumpet" at bounding box center [418, 393] width 268 height 20
type input "trumpet"
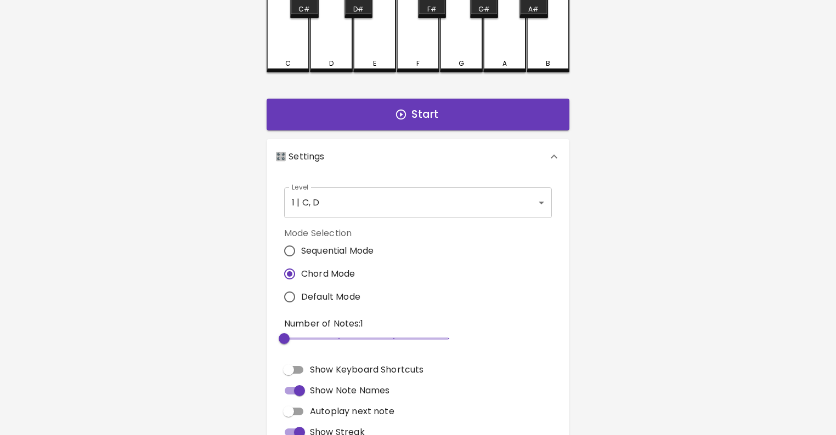
scroll to position [0, 0]
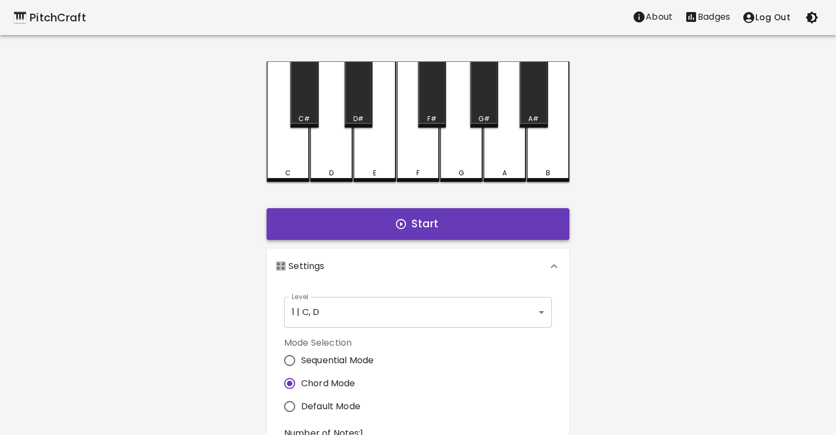
click at [421, 215] on button "Start" at bounding box center [418, 224] width 303 height 32
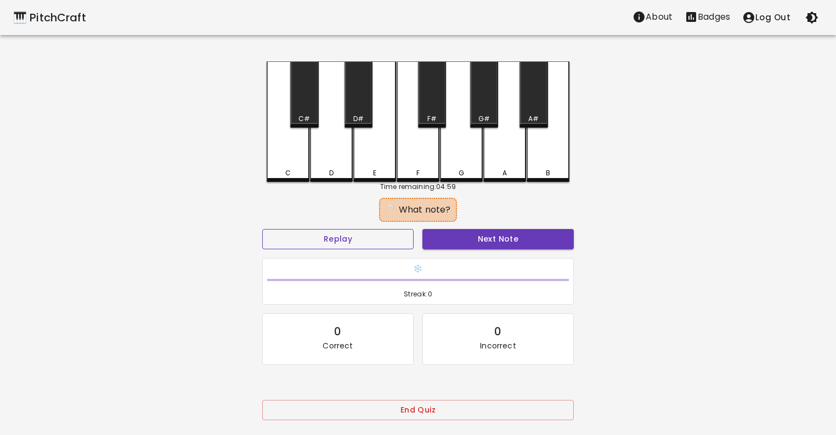
click at [382, 231] on button "Replay" at bounding box center [337, 239] width 151 height 20
click at [381, 236] on button "Replay" at bounding box center [337, 239] width 151 height 20
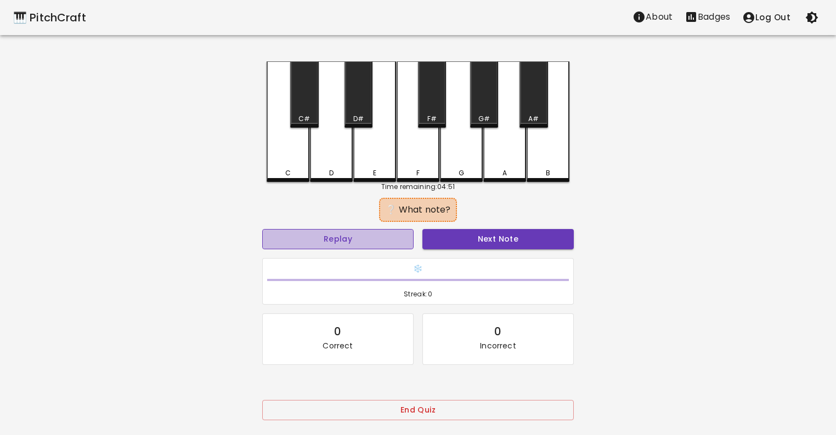
click at [381, 236] on button "Replay" at bounding box center [337, 239] width 151 height 20
click at [180, 220] on div "🎹 PitchCraft About Badges Log Out C C# D D# E F F# G G# A A# B Time remaining: …" at bounding box center [418, 218] width 836 height 436
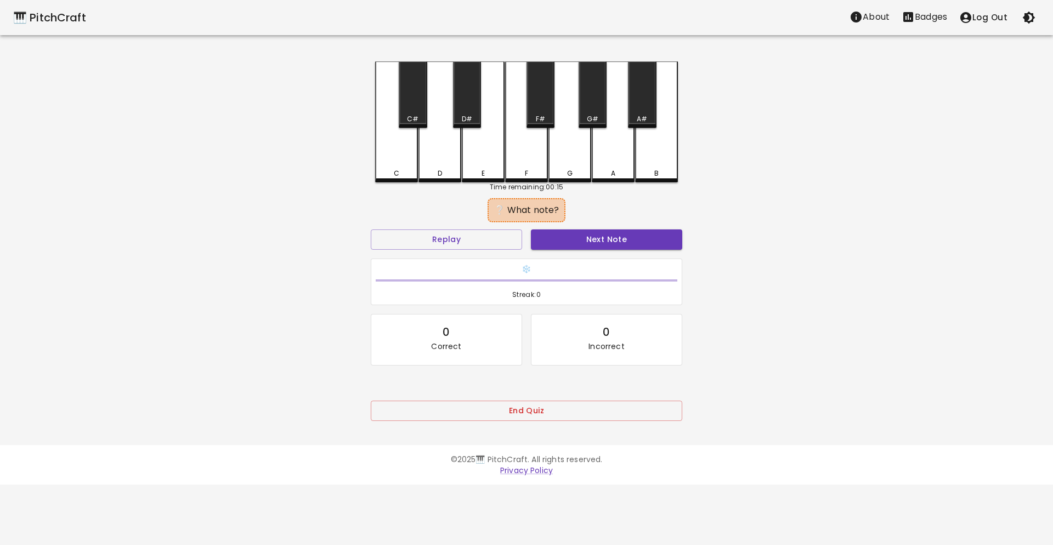
click at [71, 22] on div "🎹 PitchCraft" at bounding box center [49, 18] width 73 height 18
click at [426, 242] on button "Replay" at bounding box center [446, 239] width 151 height 20
click at [517, 418] on button "End Quiz" at bounding box center [526, 410] width 311 height 20
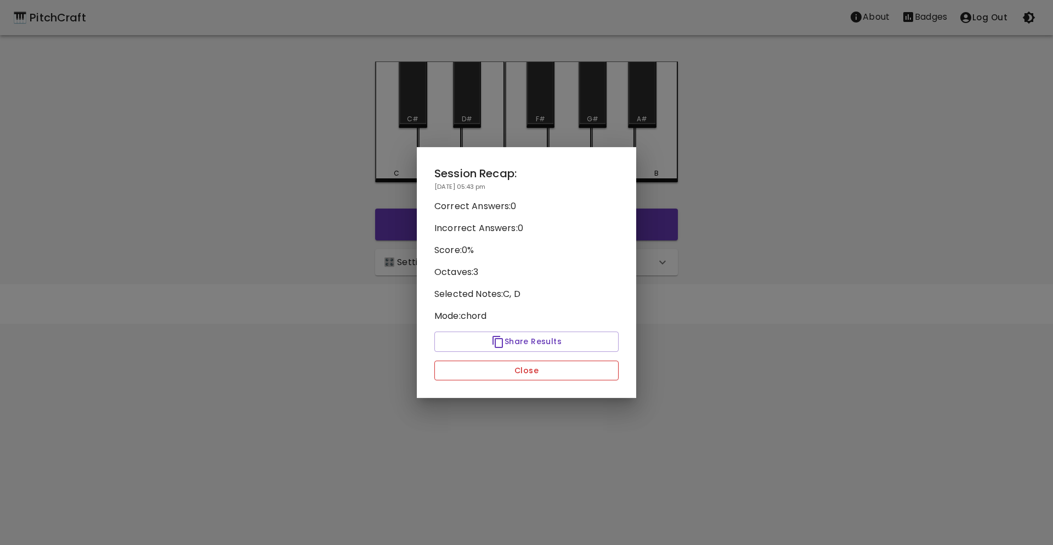
click at [523, 373] on button "Close" at bounding box center [526, 370] width 184 height 20
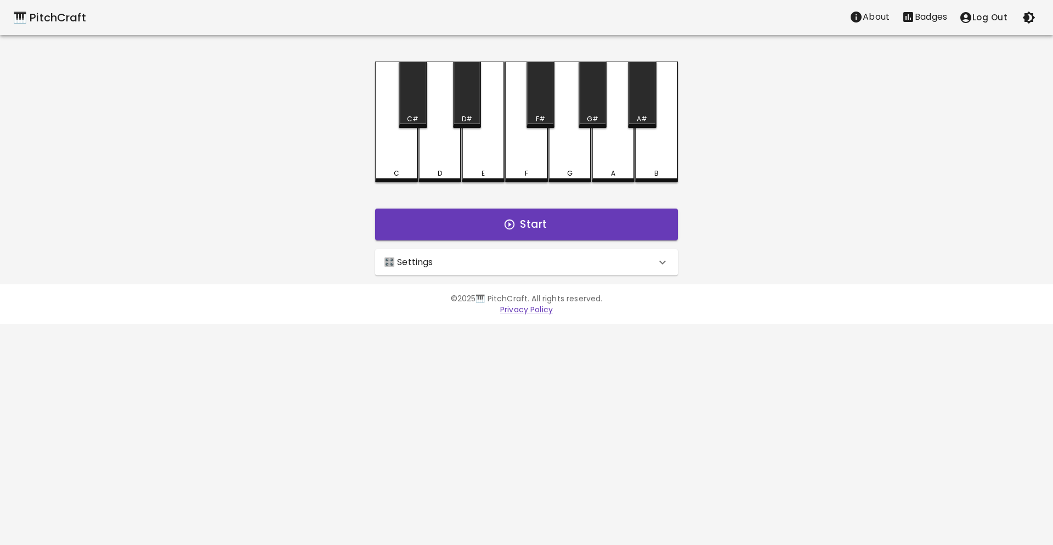
click at [422, 263] on p "🎛️ Settings" at bounding box center [408, 262] width 49 height 13
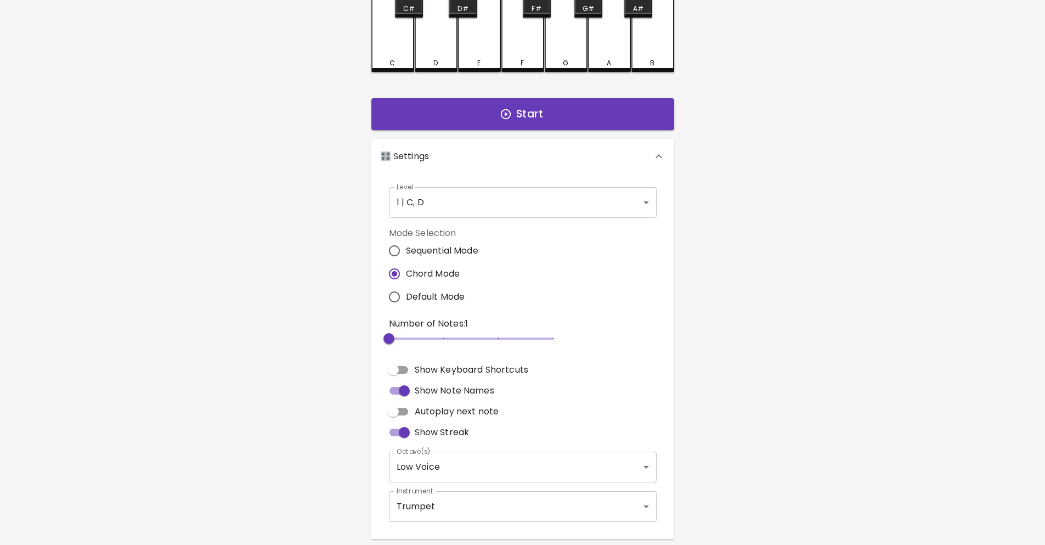
scroll to position [153, 0]
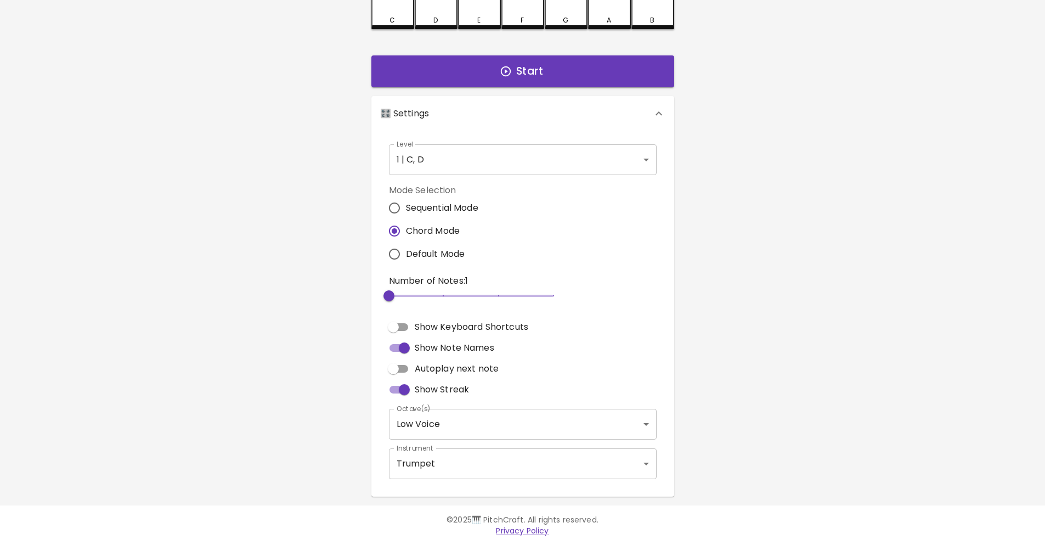
click at [656, 114] on icon at bounding box center [658, 113] width 7 height 4
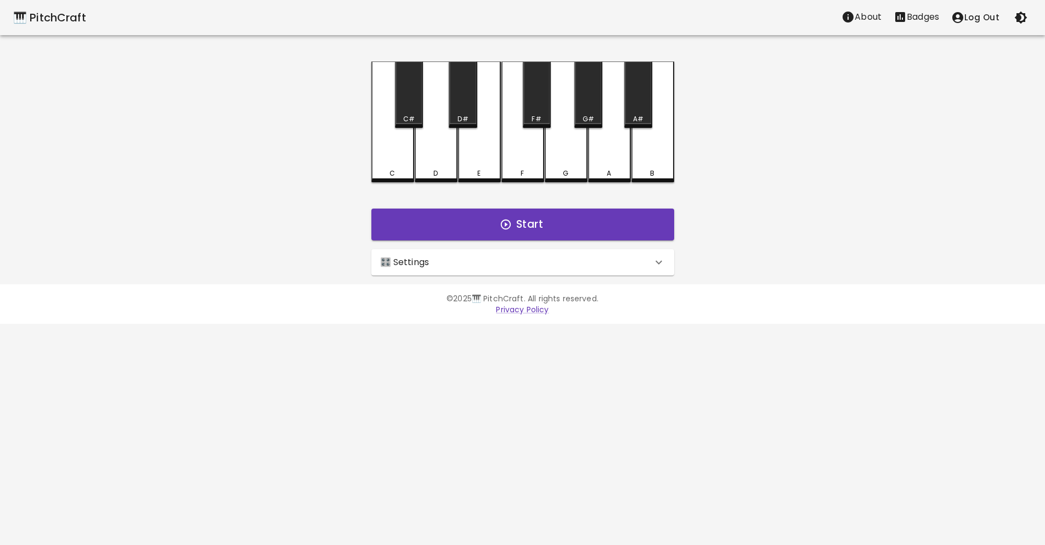
scroll to position [0, 0]
click at [658, 266] on icon at bounding box center [662, 262] width 13 height 13
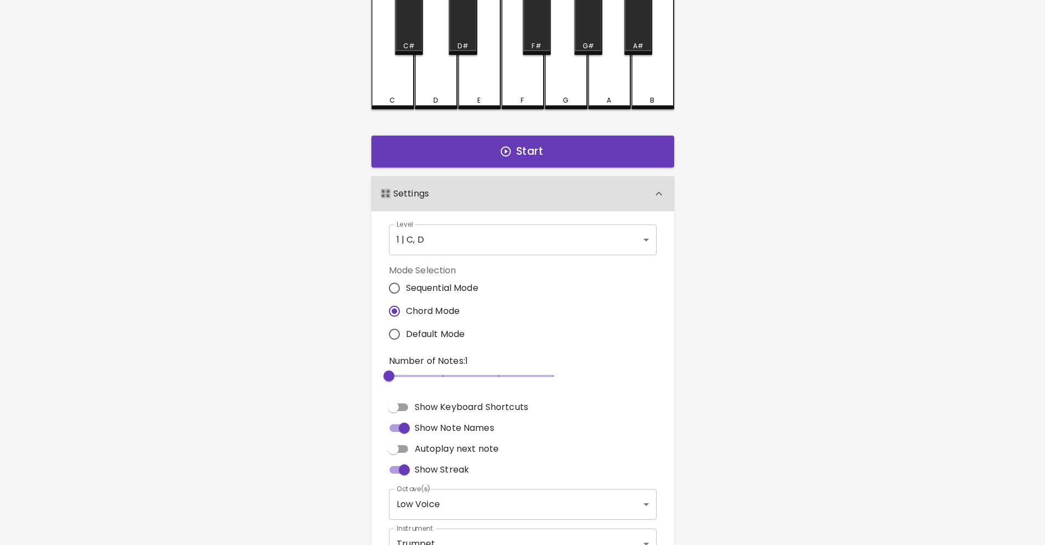
scroll to position [153, 0]
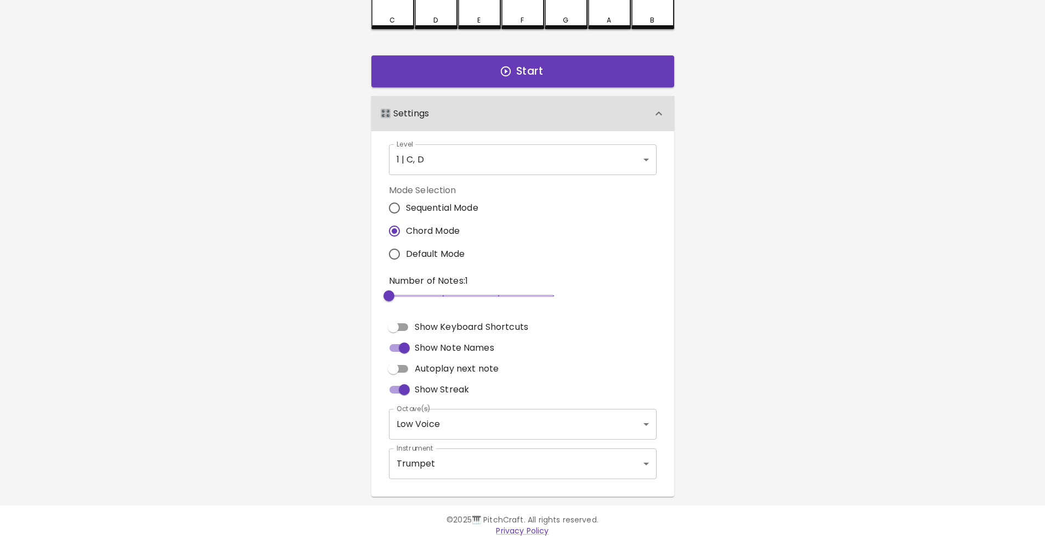
click at [585, 128] on div "🎛️ Settings" at bounding box center [522, 113] width 303 height 35
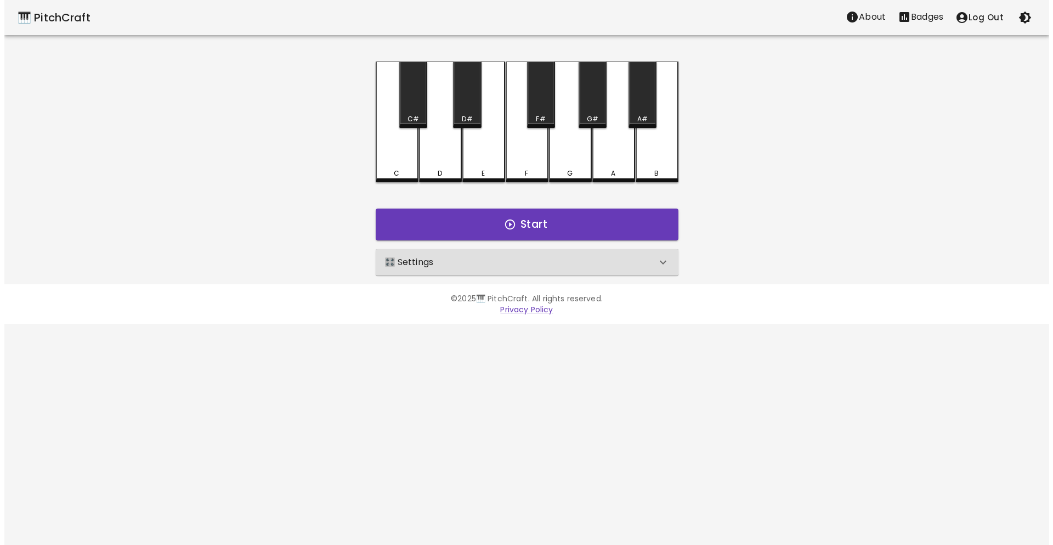
scroll to position [0, 0]
click at [245, 165] on div "🎹 PitchCraft About Badges Log Out C C# D D# E F F# G G# A A# B Start 🎛️ Setting…" at bounding box center [526, 137] width 1053 height 275
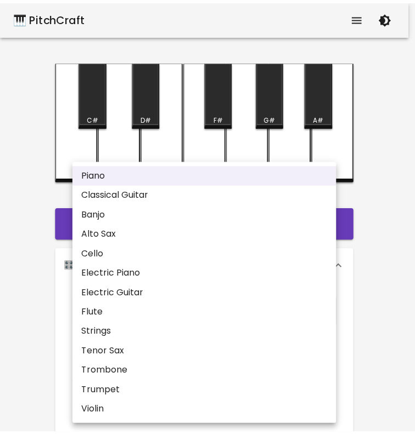
scroll to position [228, 0]
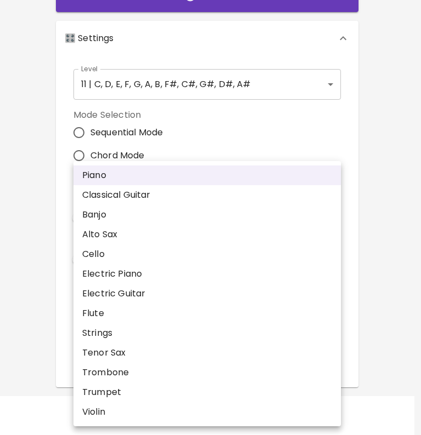
click at [402, 165] on div at bounding box center [210, 217] width 421 height 435
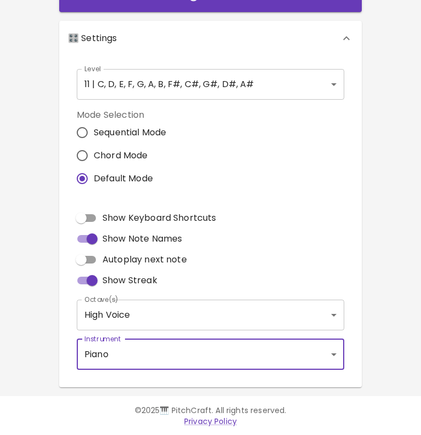
click at [271, 355] on body "🎹 PitchCraft About Badges Log Out C C# D D# E F F# G G# A A# B Start 🎛️ Setting…" at bounding box center [210, 104] width 421 height 664
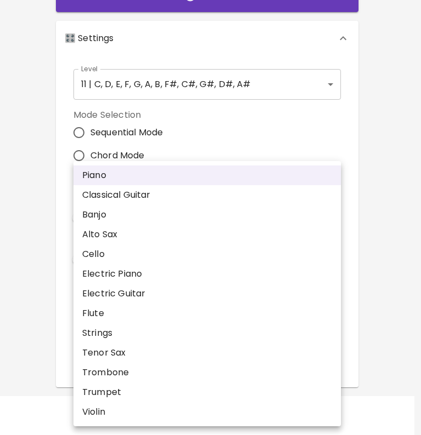
click at [388, 288] on div at bounding box center [210, 217] width 421 height 435
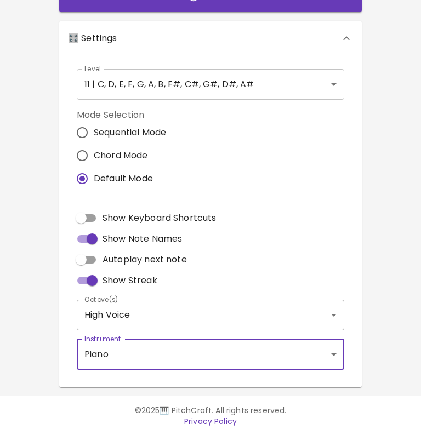
click at [298, 311] on body "🎹 PitchCraft About Badges Log Out C C# D D# E F F# G G# A A# B Start 🎛️ Setting…" at bounding box center [210, 104] width 421 height 664
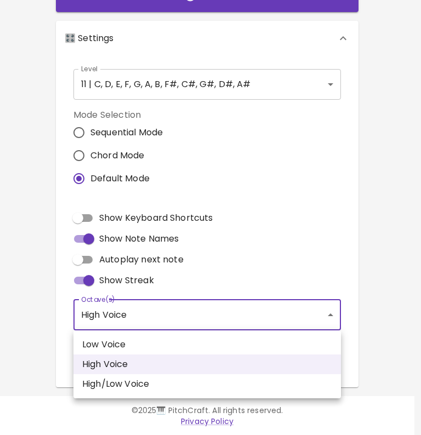
click at [380, 225] on div at bounding box center [210, 217] width 421 height 435
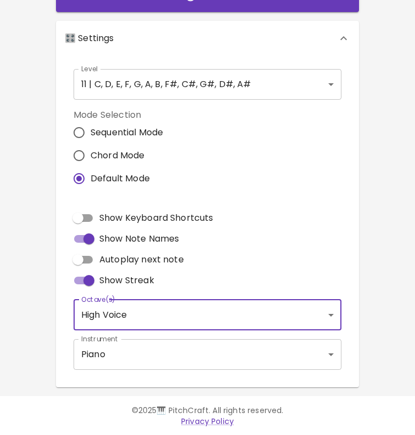
scroll to position [0, 0]
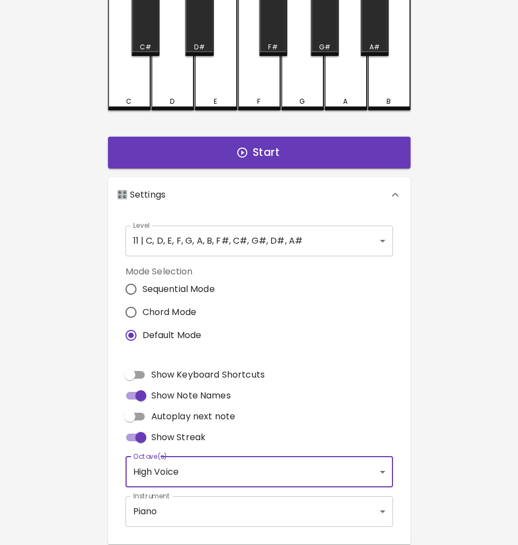
scroll to position [99, 0]
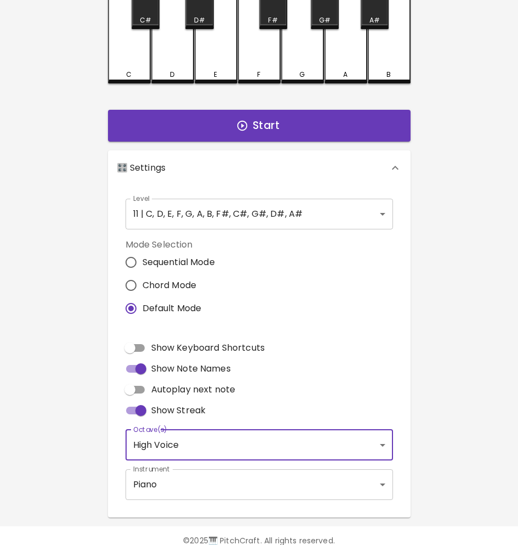
click at [154, 366] on span "Show Note Names" at bounding box center [191, 368] width 80 height 13
click at [154, 366] on input "Show Note Names" at bounding box center [141, 368] width 63 height 21
checkbox input "false"
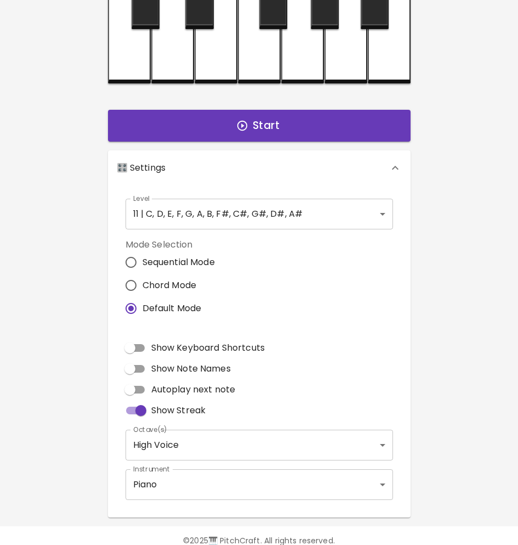
scroll to position [109, 0]
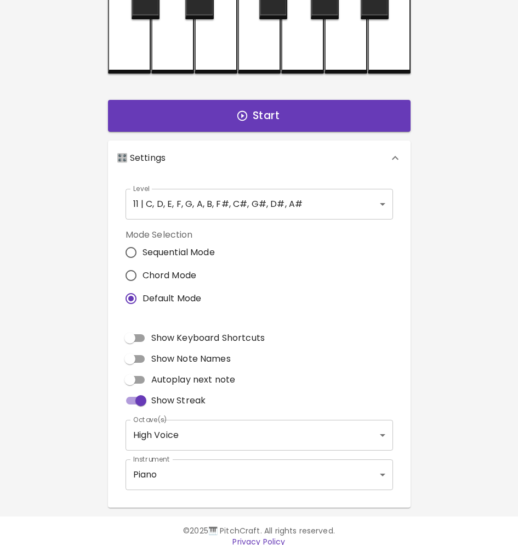
click at [168, 339] on span "Show Keyboard Shortcuts" at bounding box center [208, 337] width 114 height 13
click at [161, 339] on input "Show Keyboard Shortcuts" at bounding box center [130, 337] width 63 height 21
checkbox input "true"
click at [161, 362] on span "Show Note Names" at bounding box center [191, 358] width 80 height 13
click at [161, 362] on input "Show Note Names" at bounding box center [130, 358] width 63 height 21
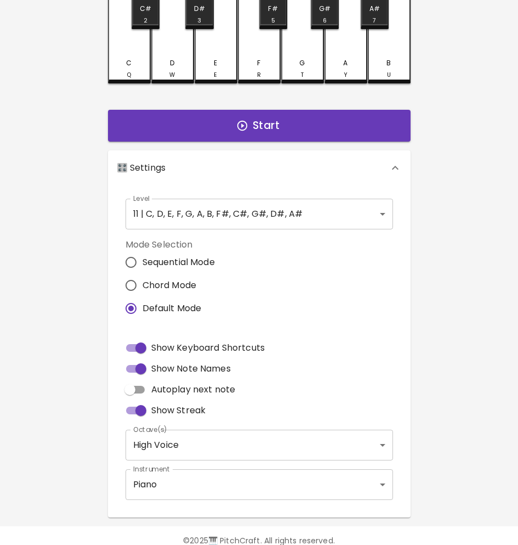
click at [161, 362] on span "Show Note Names" at bounding box center [191, 368] width 80 height 13
click at [161, 362] on input "Show Note Names" at bounding box center [141, 368] width 63 height 21
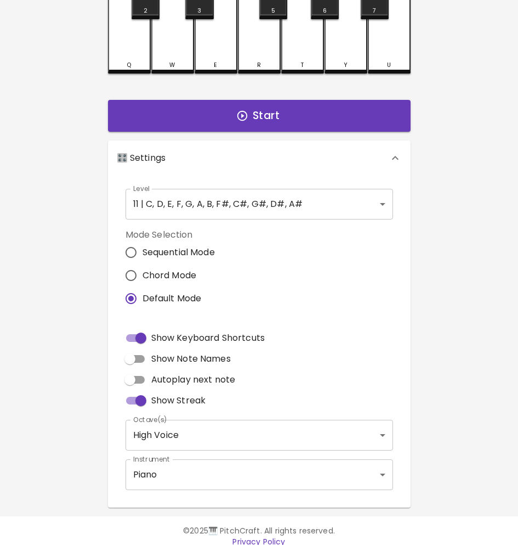
click at [161, 362] on span "Show Note Names" at bounding box center [191, 358] width 80 height 13
click at [161, 362] on input "Show Note Names" at bounding box center [130, 358] width 63 height 21
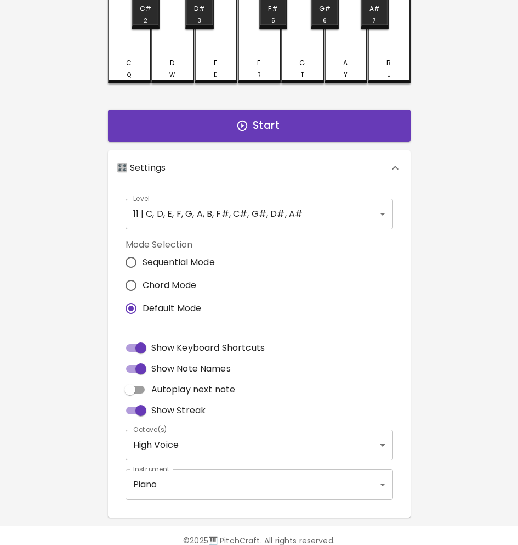
click at [161, 362] on span "Show Note Names" at bounding box center [191, 368] width 80 height 13
click at [161, 362] on input "Show Note Names" at bounding box center [141, 368] width 63 height 21
checkbox input "false"
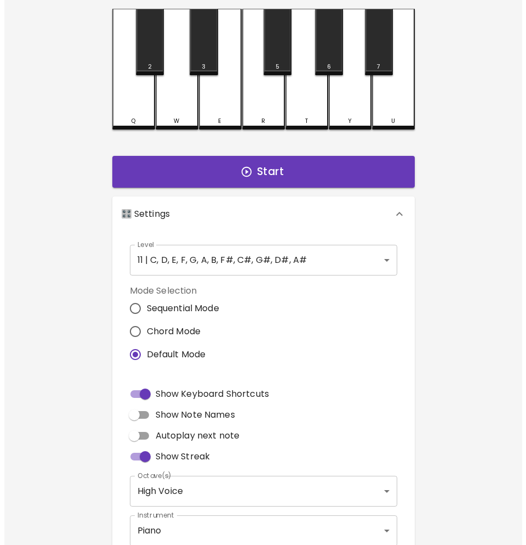
scroll to position [0, 0]
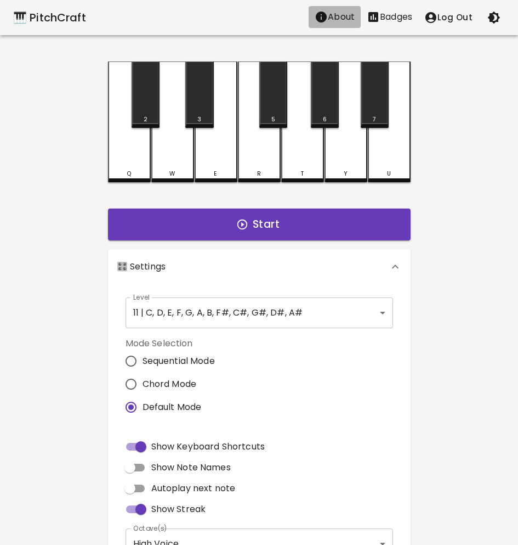
click at [349, 14] on p "About" at bounding box center [341, 16] width 27 height 13
